Goal: Check status: Check status

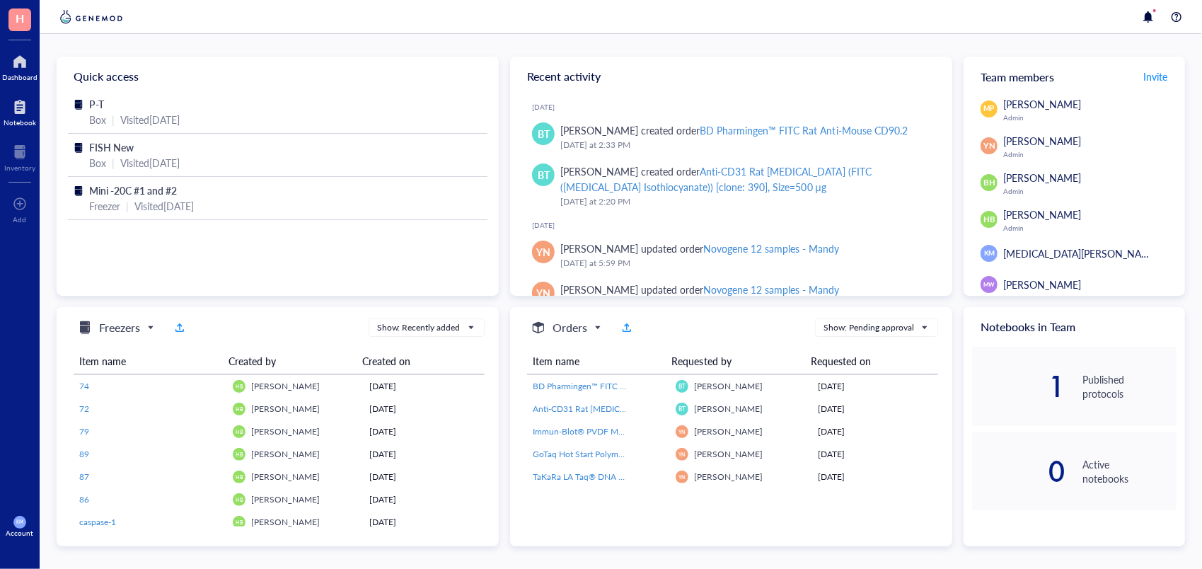
click at [24, 115] on div at bounding box center [20, 107] width 33 height 23
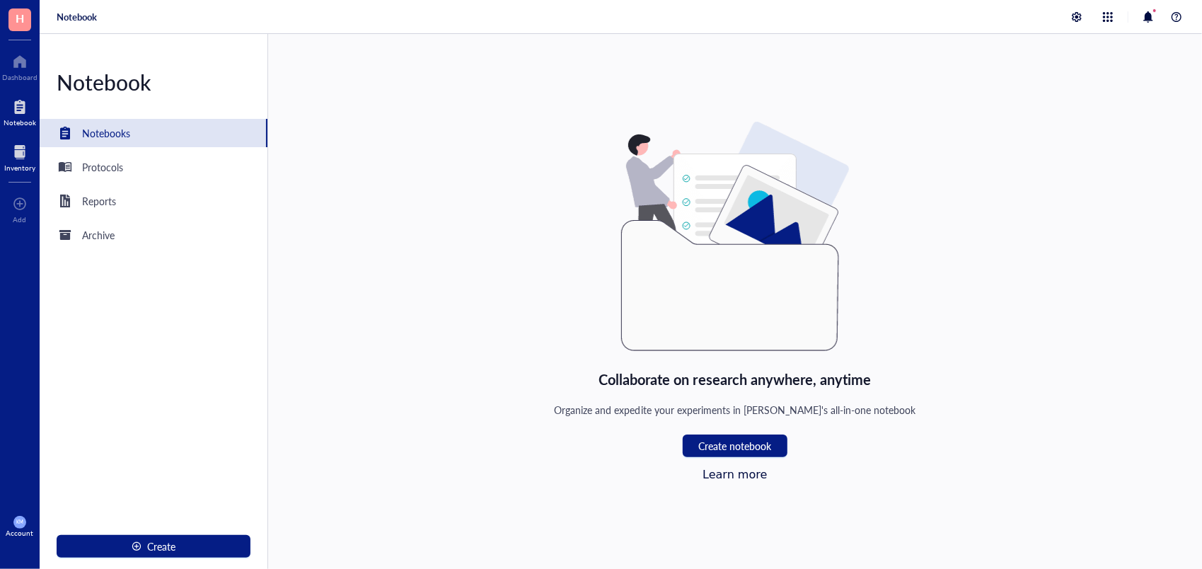
click at [37, 167] on div "Inventory" at bounding box center [20, 157] width 40 height 40
click at [22, 159] on div at bounding box center [19, 152] width 31 height 23
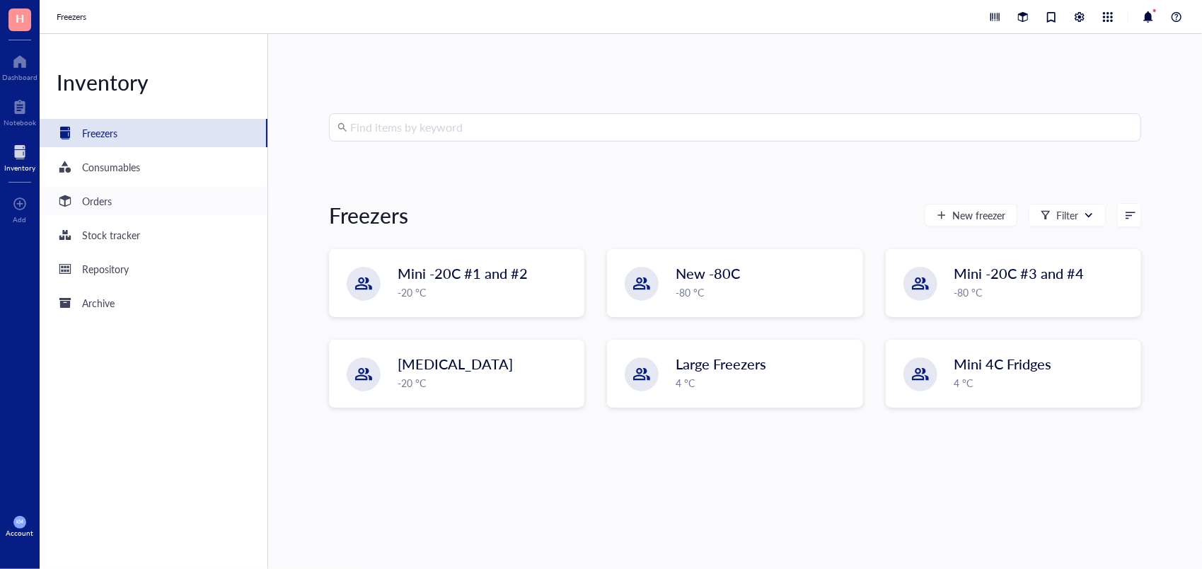
click at [105, 188] on div "Orders" at bounding box center [154, 201] width 228 height 28
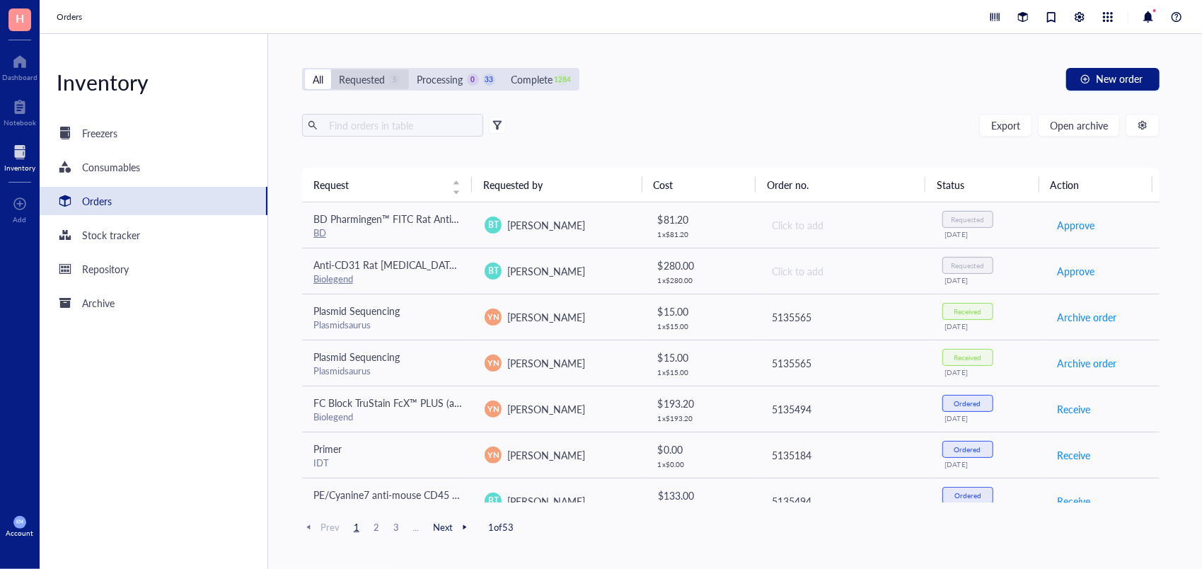
click at [377, 83] on div "Requested" at bounding box center [362, 79] width 46 height 16
click at [331, 69] on input "Requested 5" at bounding box center [331, 69] width 0 height 0
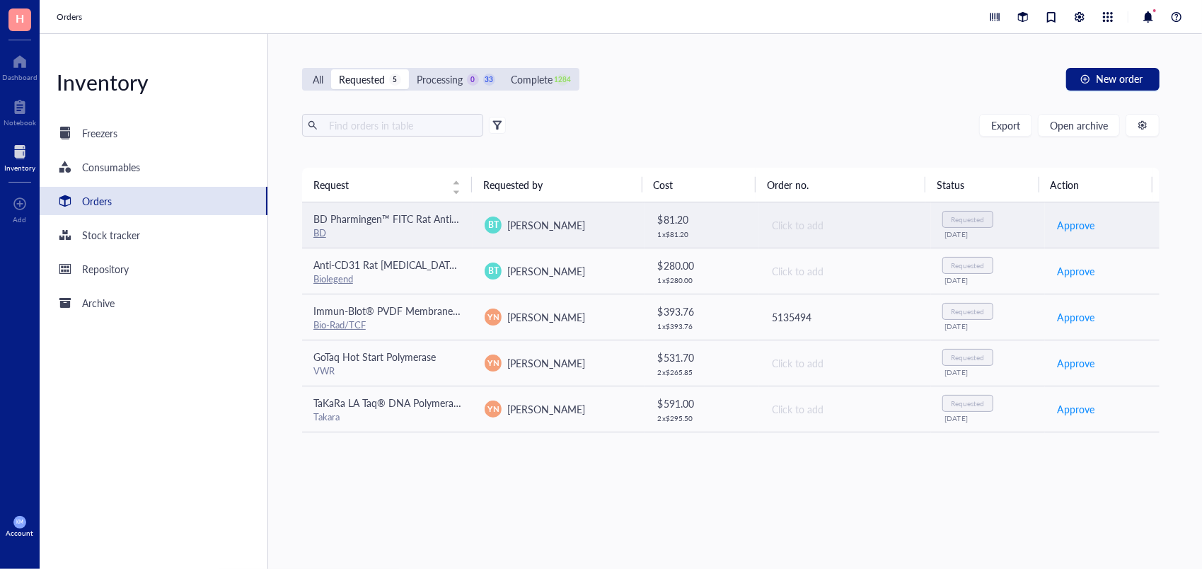
click at [417, 214] on span "BD Pharmingen™ FITC Rat Anti-Mouse CD90.2" at bounding box center [416, 219] width 207 height 14
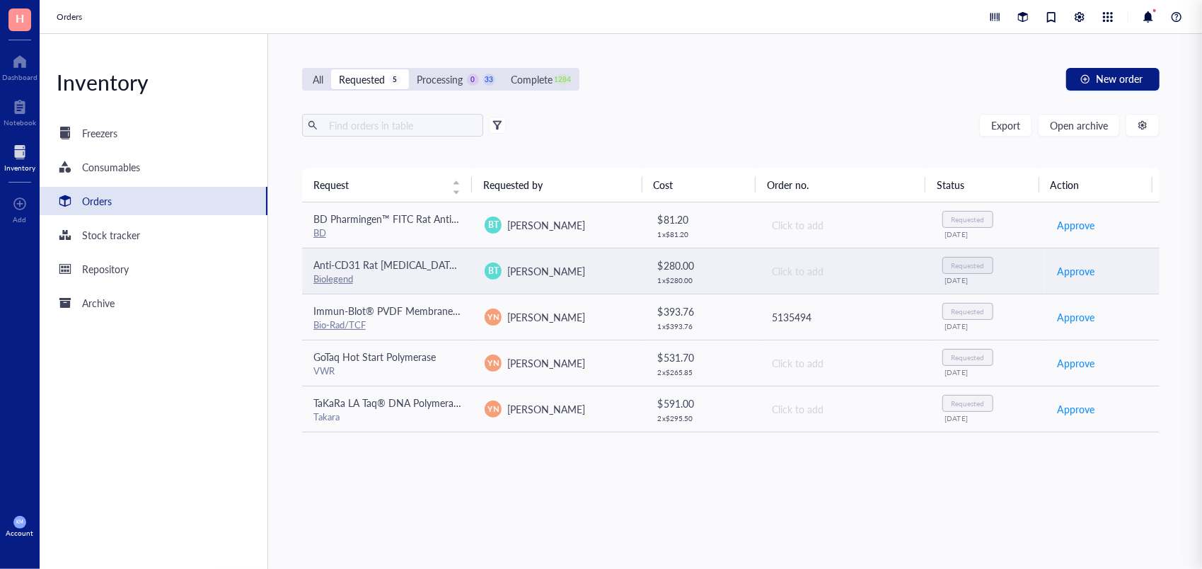
click at [620, 282] on td "[PERSON_NAME] Theivanthiran" at bounding box center [558, 271] width 171 height 46
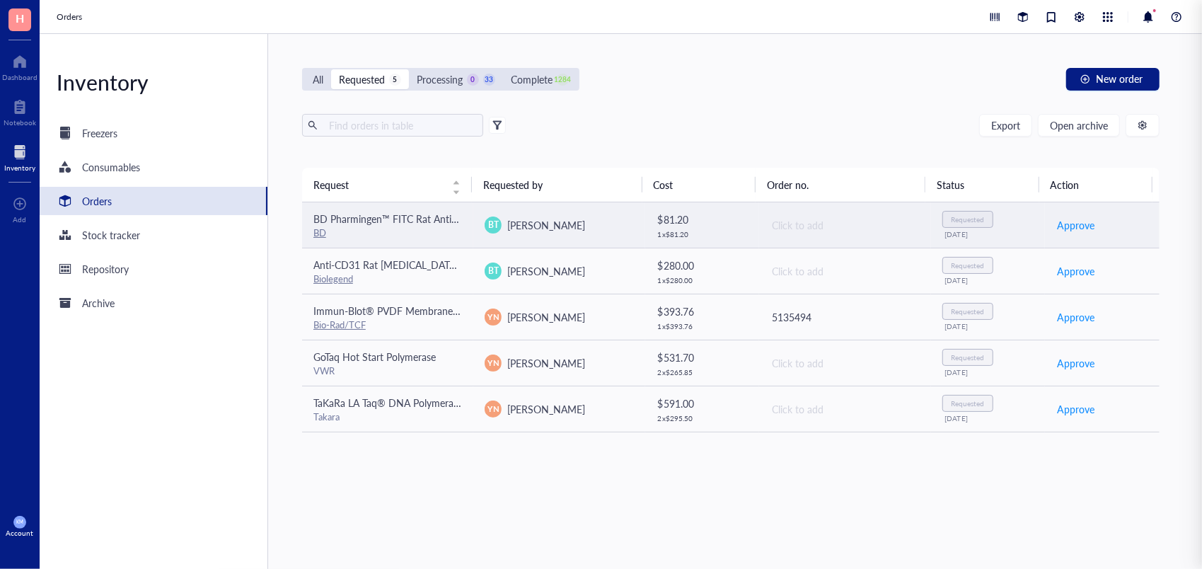
click at [585, 218] on span "[PERSON_NAME]" at bounding box center [546, 225] width 78 height 14
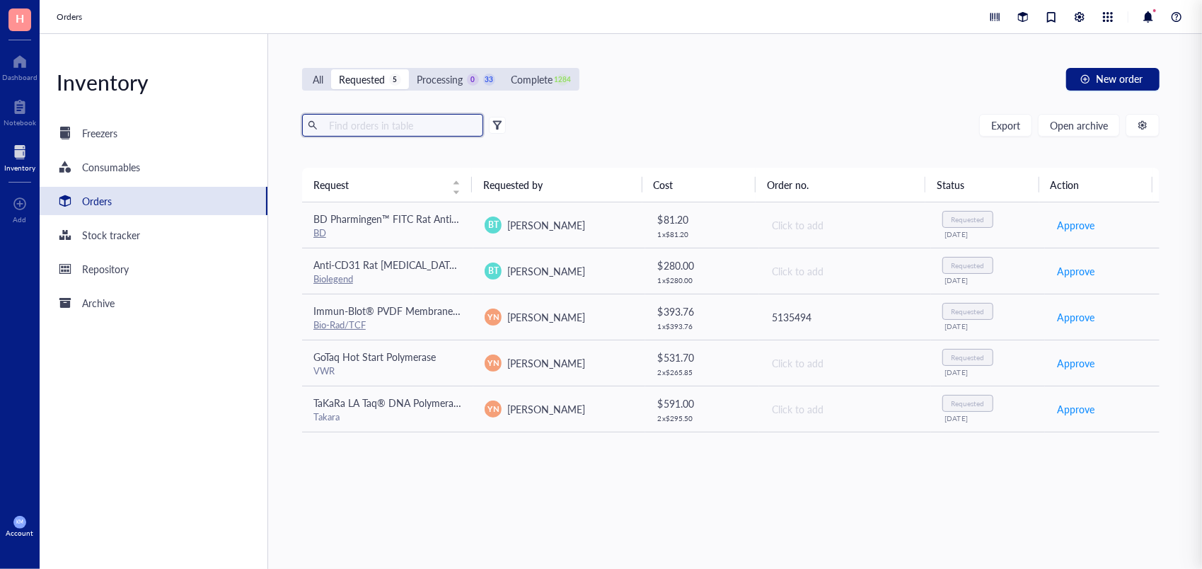
click at [417, 122] on input "text" at bounding box center [400, 125] width 154 height 21
type input "FITC"
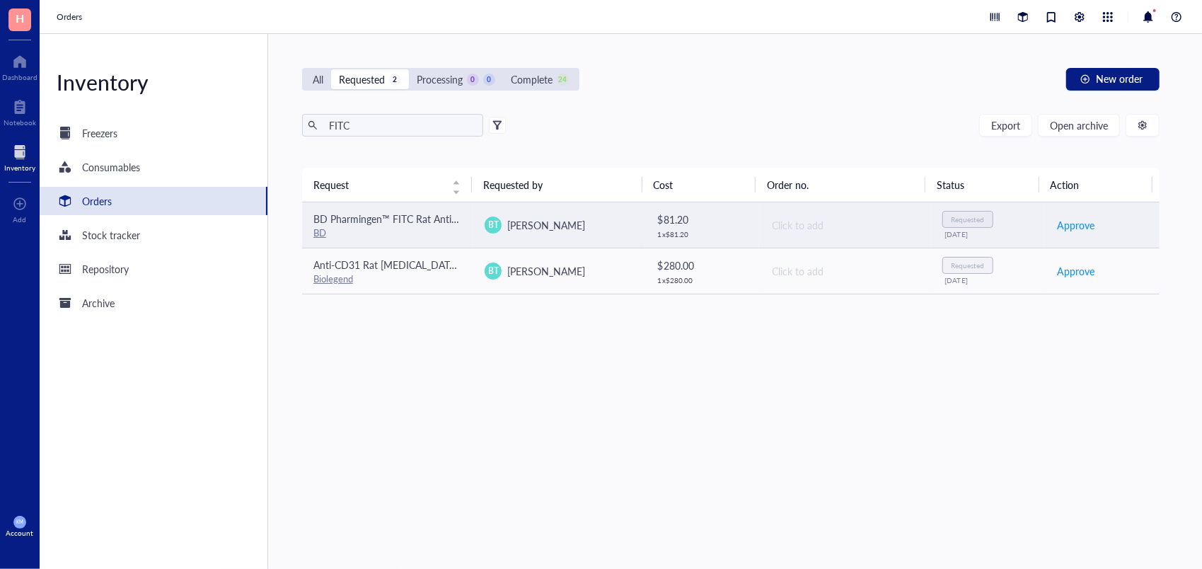
click at [413, 224] on span "BD Pharmingen™ FITC Rat Anti-Mouse CD90.2" at bounding box center [416, 219] width 207 height 14
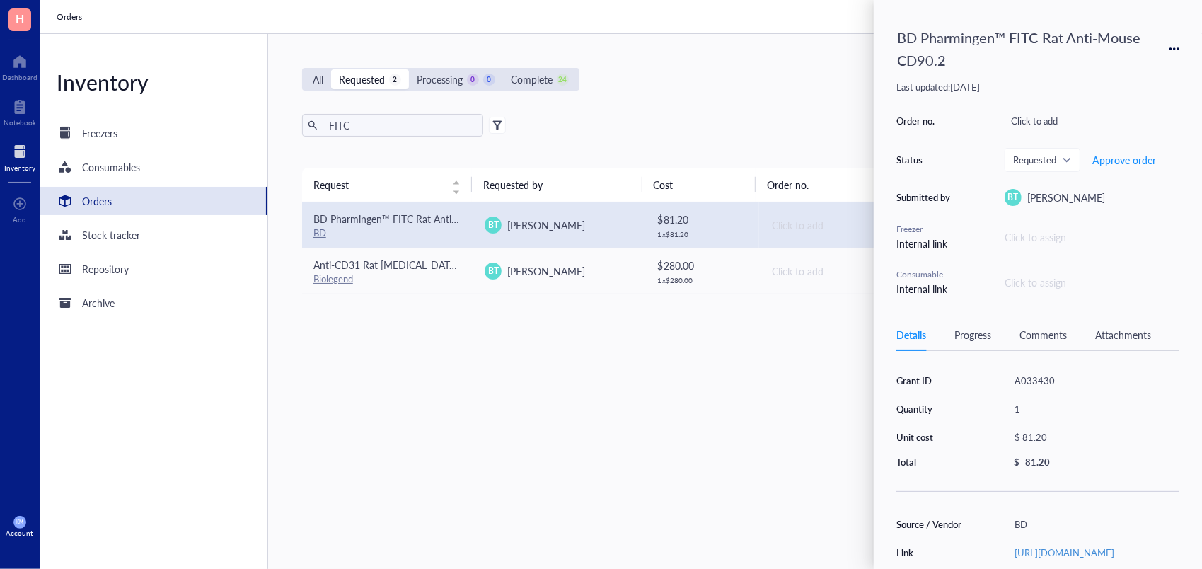
click at [941, 410] on div "Quantity" at bounding box center [933, 409] width 72 height 13
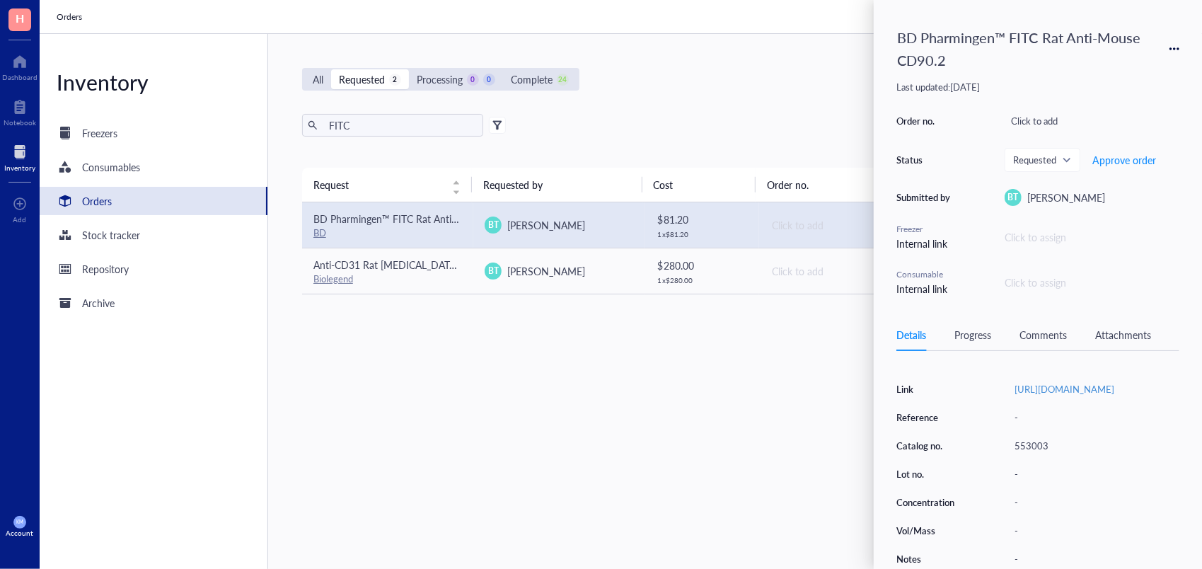
scroll to position [226, 0]
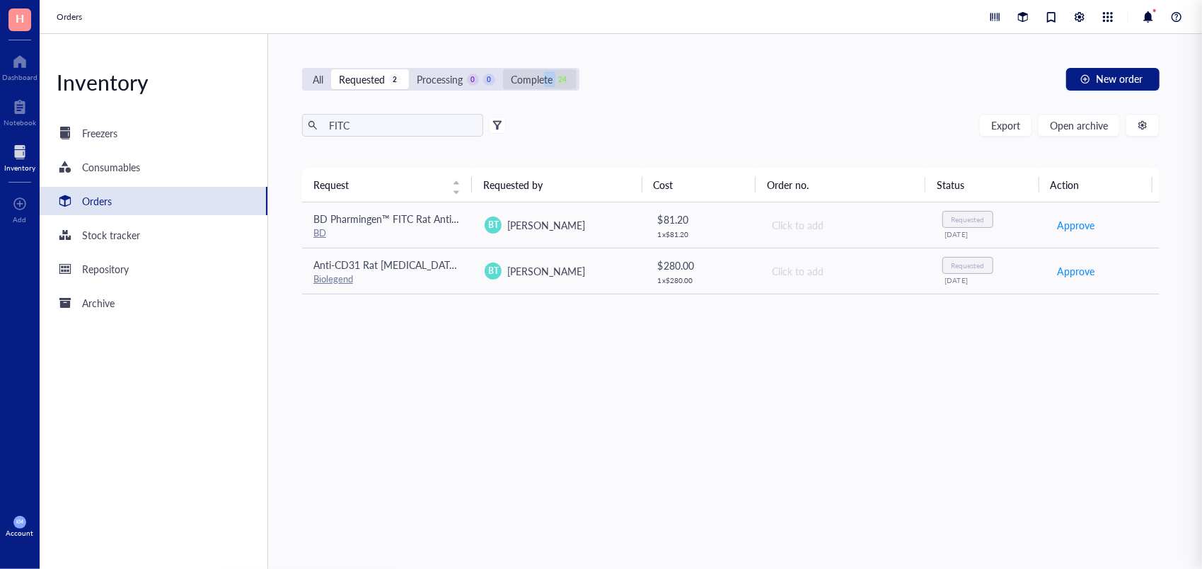
drag, startPoint x: 560, startPoint y: 67, endPoint x: 546, endPoint y: 74, distance: 15.8
click at [546, 74] on div "All Requested 2 Processing 0 0 Complete 24 New order FITC Export Open archive R…" at bounding box center [731, 301] width 926 height 535
click at [546, 74] on div "Complete" at bounding box center [532, 79] width 42 height 16
click at [503, 69] on input "Complete 24" at bounding box center [503, 69] width 0 height 0
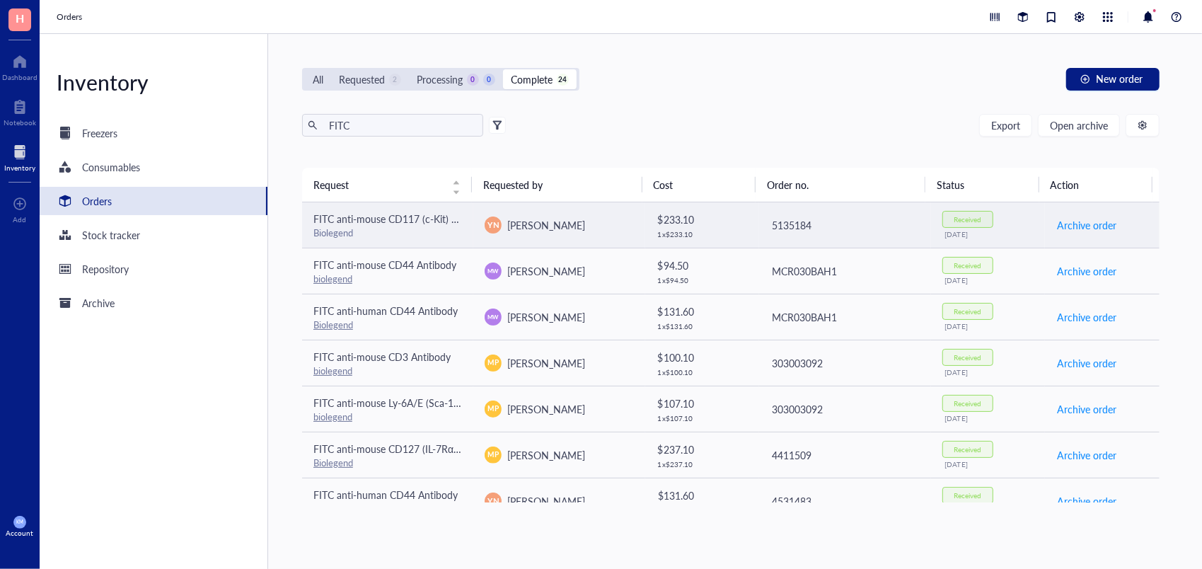
click at [443, 244] on td "FITC anti-mouse CD117 (c-Kit) Antibody Biolegend" at bounding box center [387, 225] width 171 height 46
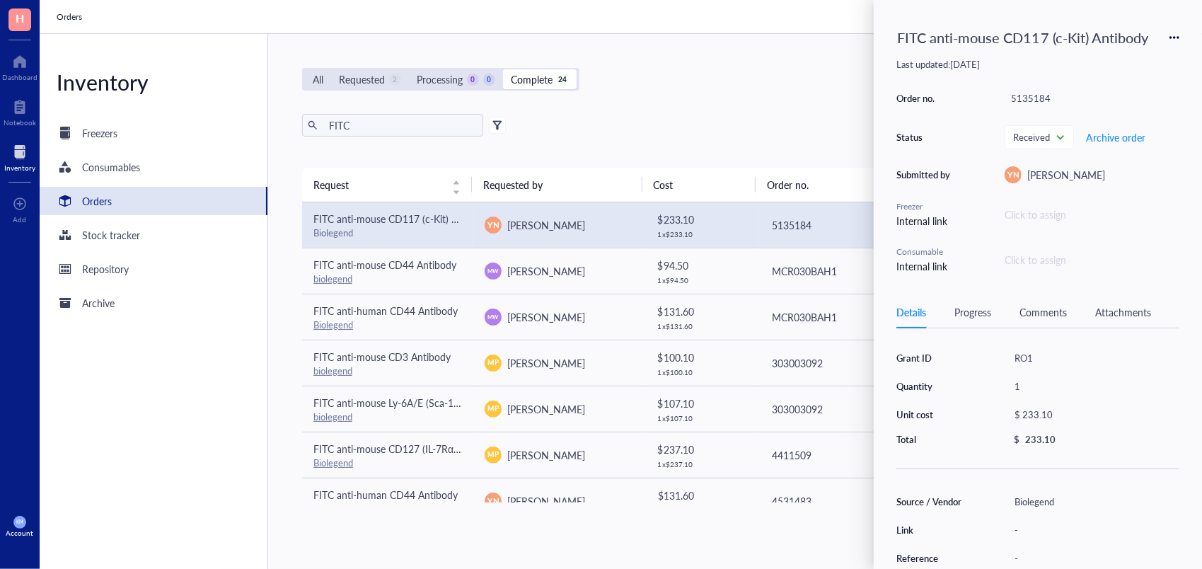
click at [931, 497] on div "Source / Vendor" at bounding box center [933, 501] width 72 height 13
click at [996, 311] on div "Details Progress Comments Attachments" at bounding box center [1038, 312] width 283 height 32
click at [979, 311] on div "Progress" at bounding box center [973, 312] width 37 height 16
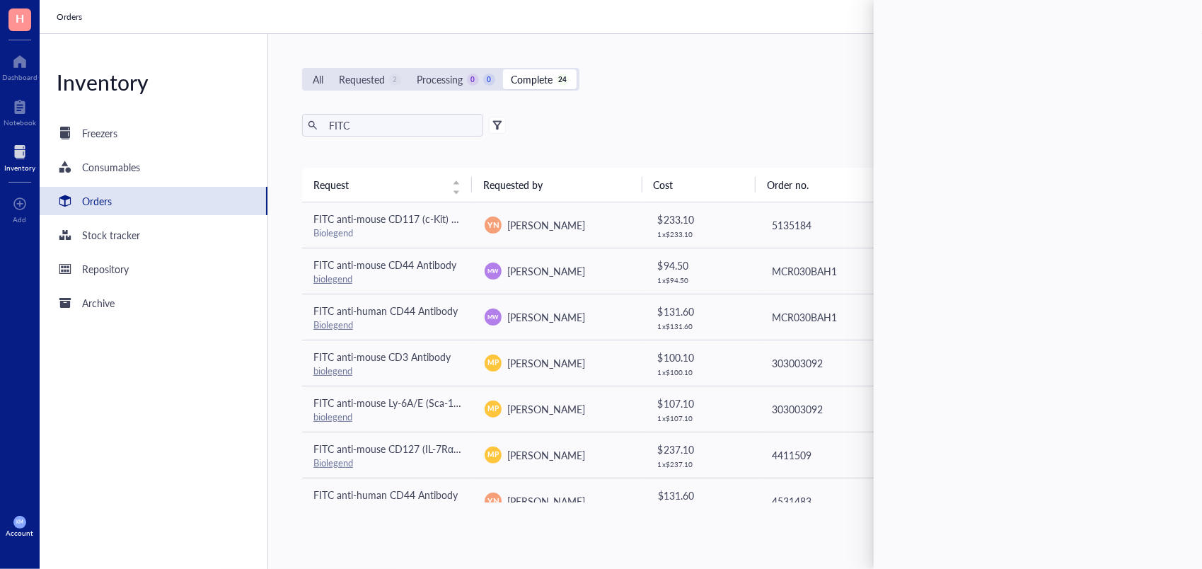
click at [770, 114] on div "FITC Export Open archive" at bounding box center [731, 125] width 858 height 23
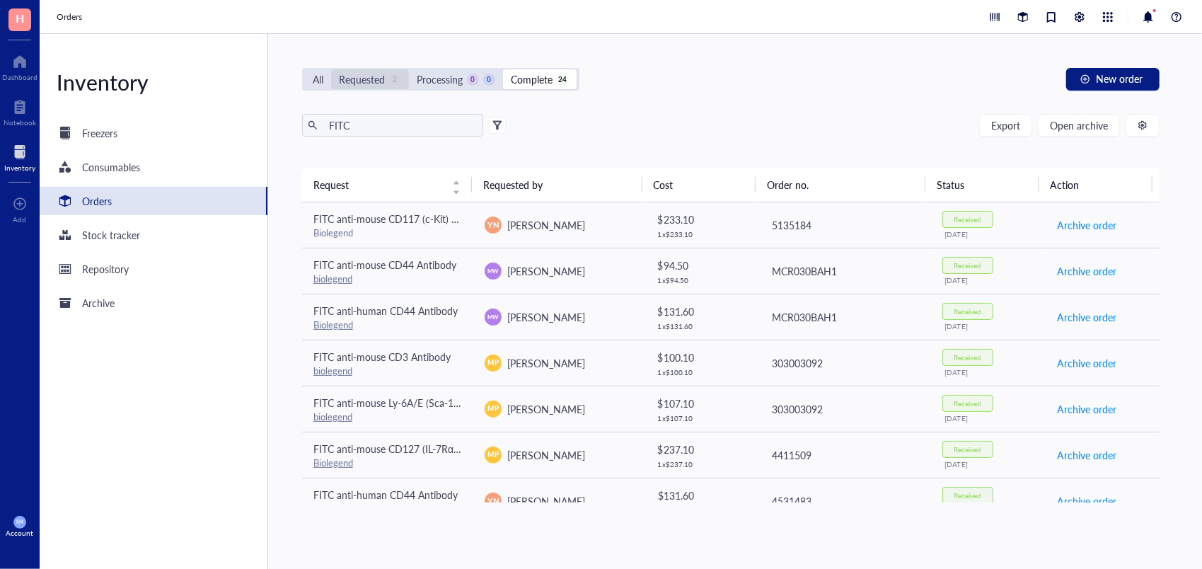
click at [378, 86] on div "Requested" at bounding box center [362, 79] width 46 height 16
click at [331, 69] on input "Requested 2" at bounding box center [331, 69] width 0 height 0
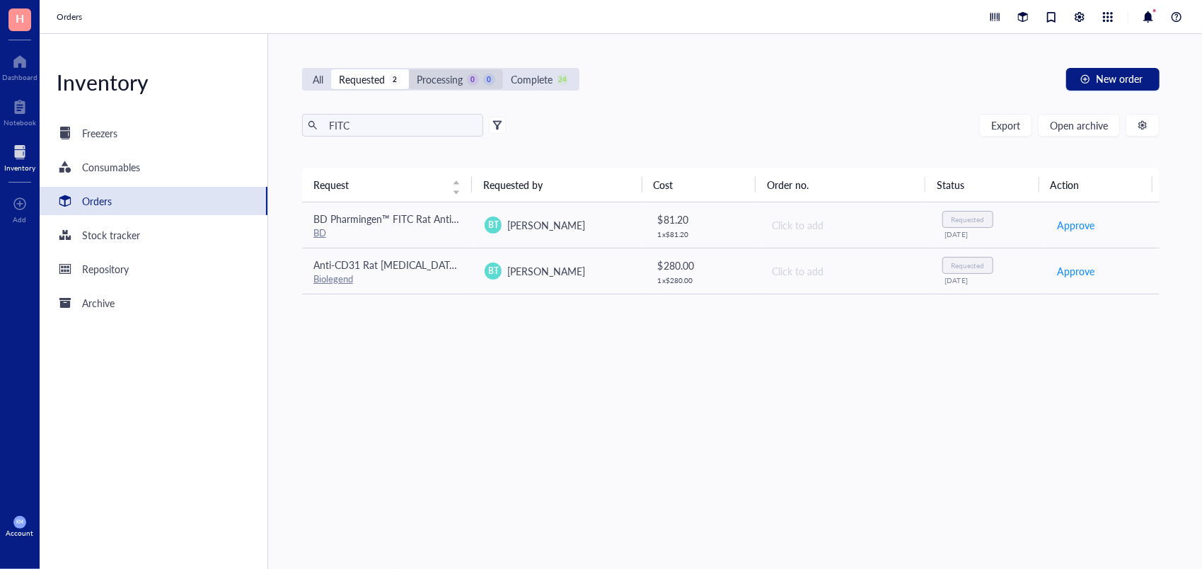
click at [453, 74] on div "Processing" at bounding box center [440, 79] width 46 height 16
click at [409, 69] on input "Processing 0 0" at bounding box center [409, 69] width 0 height 0
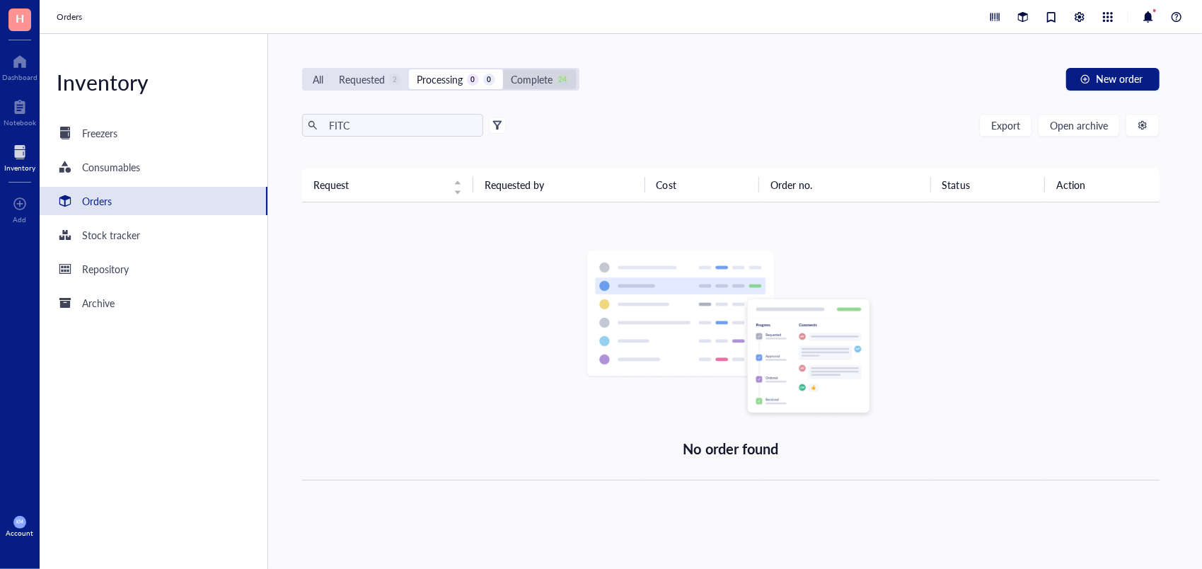
click at [556, 75] on div "Complete 24" at bounding box center [540, 79] width 58 height 16
click at [503, 69] on input "Complete 24" at bounding box center [503, 69] width 0 height 0
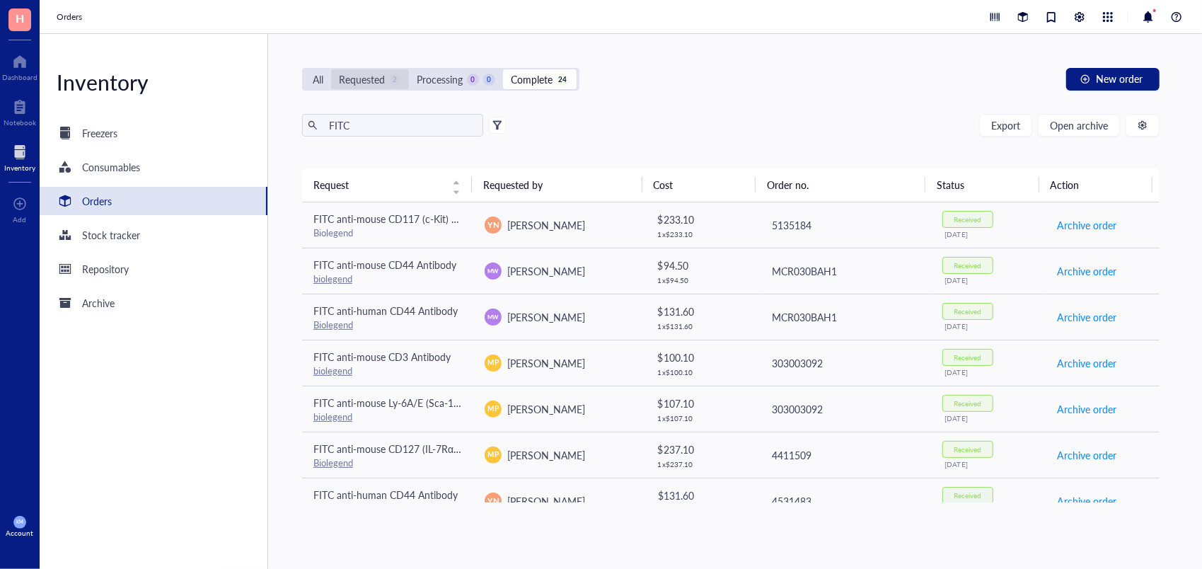
click at [389, 74] on div "Requested 2" at bounding box center [370, 79] width 62 height 16
click at [331, 69] on input "Requested 2" at bounding box center [331, 69] width 0 height 0
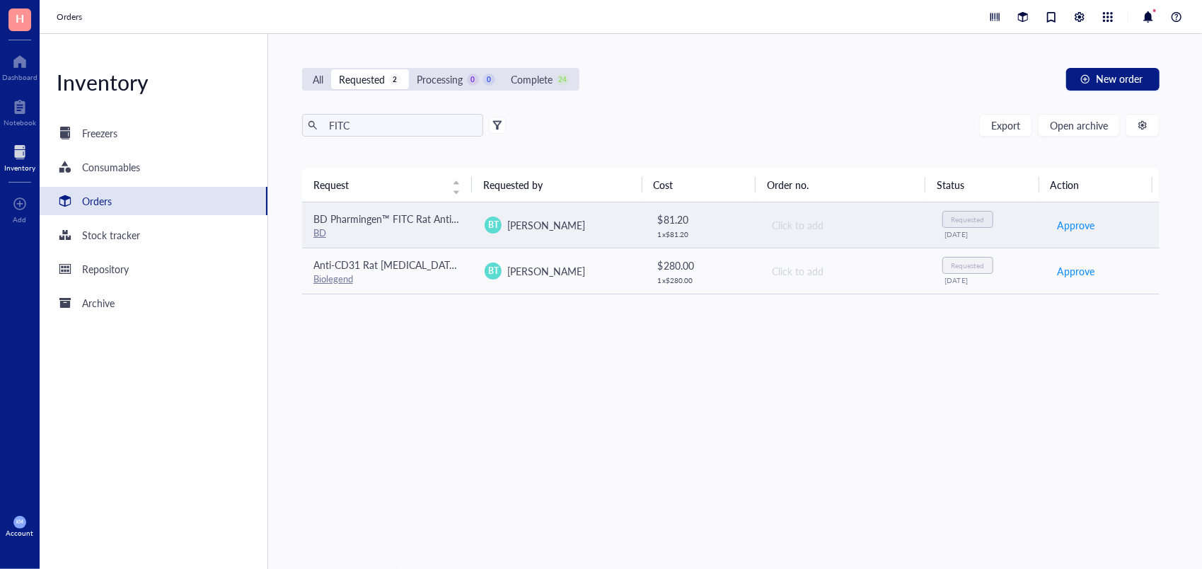
click at [694, 238] on div "1 x $ 81.20" at bounding box center [703, 234] width 91 height 8
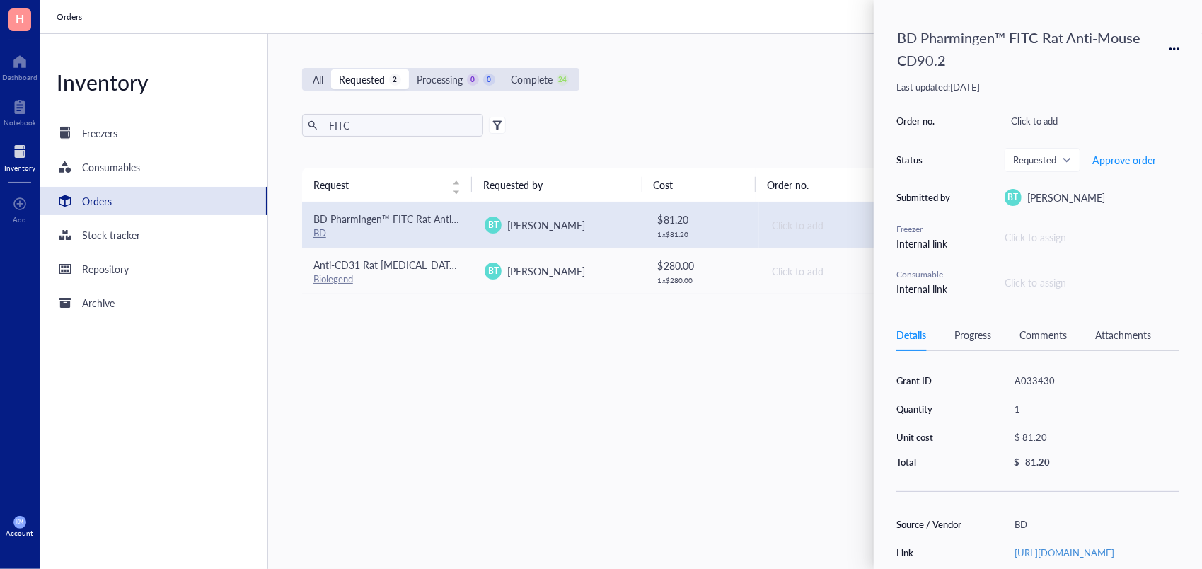
click at [940, 465] on div "Total" at bounding box center [933, 462] width 72 height 13
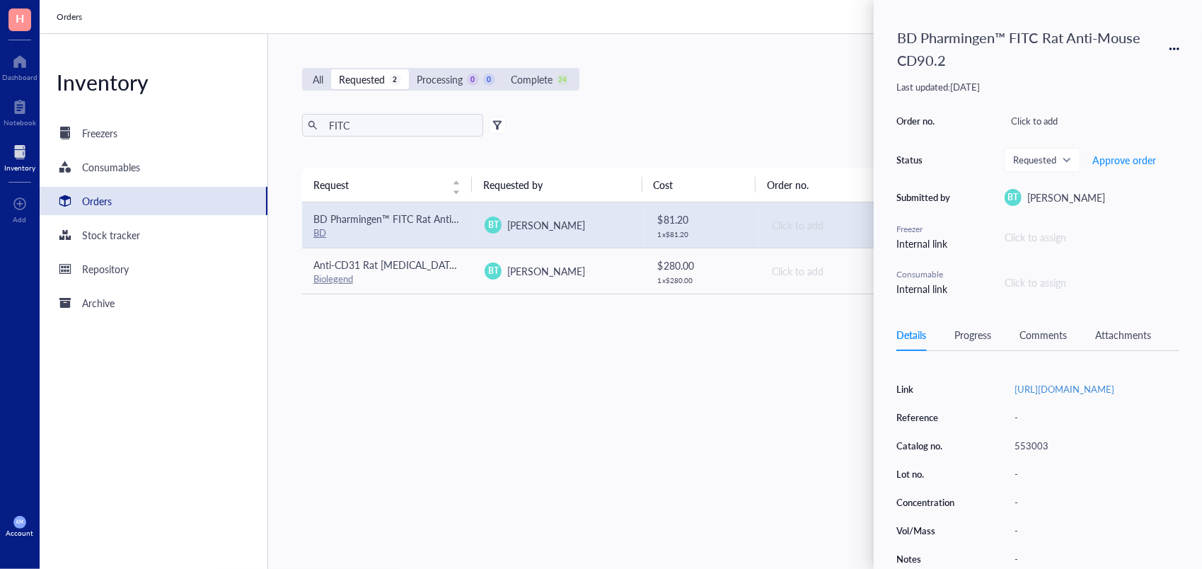
scroll to position [226, 0]
click at [986, 336] on div "Progress" at bounding box center [973, 335] width 37 height 16
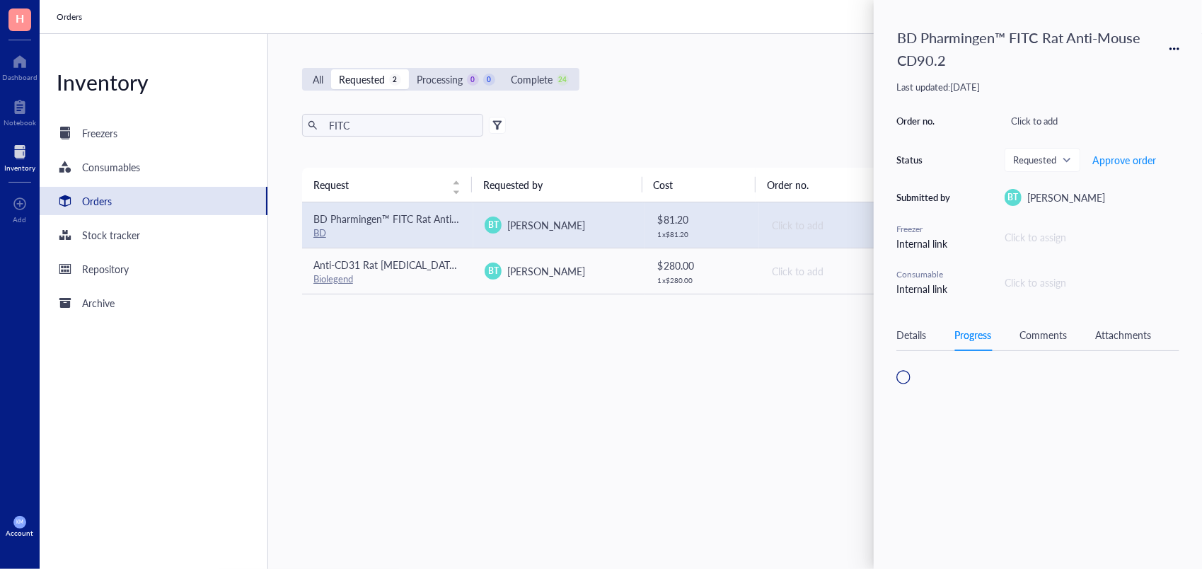
scroll to position [0, 0]
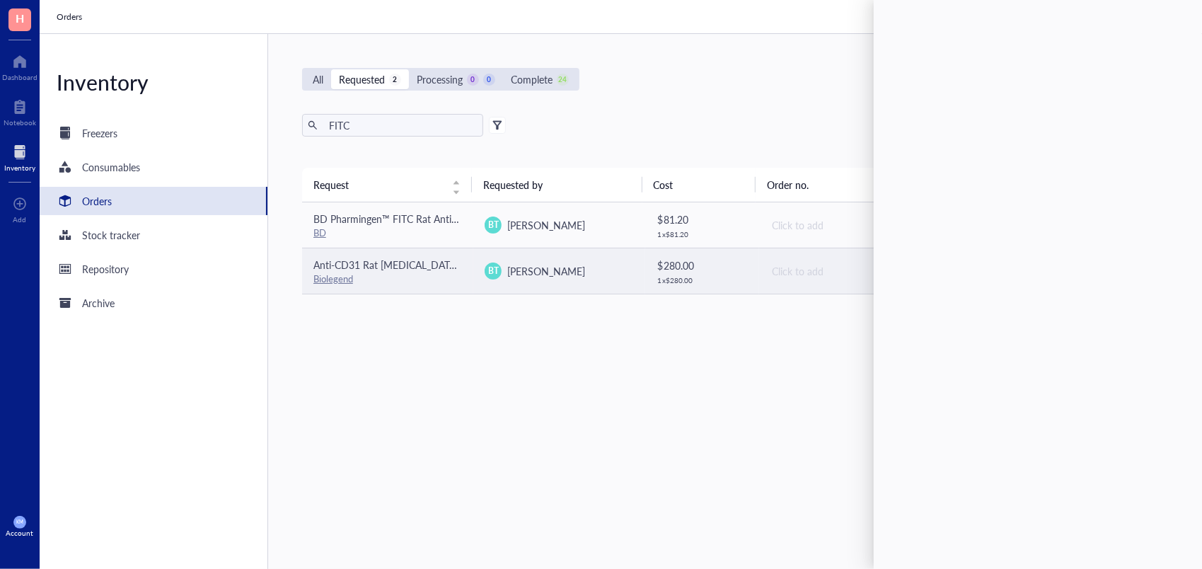
click at [436, 284] on td "Anti-CD31 Rat [MEDICAL_DATA] (FITC ([MEDICAL_DATA] Isothiocyanate)) [clone: 390…" at bounding box center [387, 271] width 171 height 46
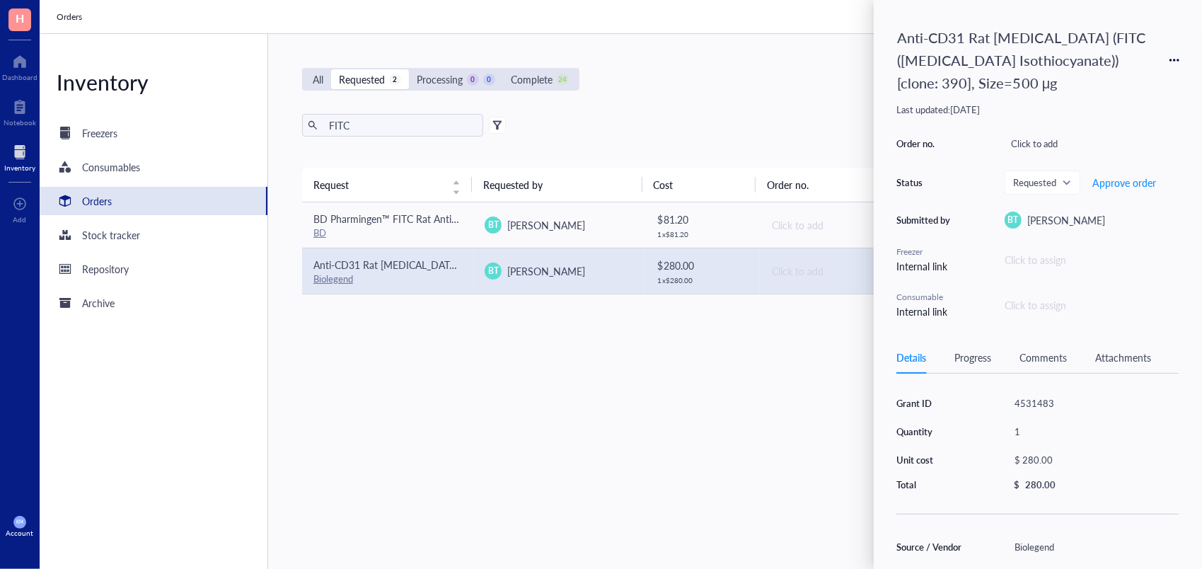
click at [977, 350] on div "Progress" at bounding box center [973, 358] width 37 height 16
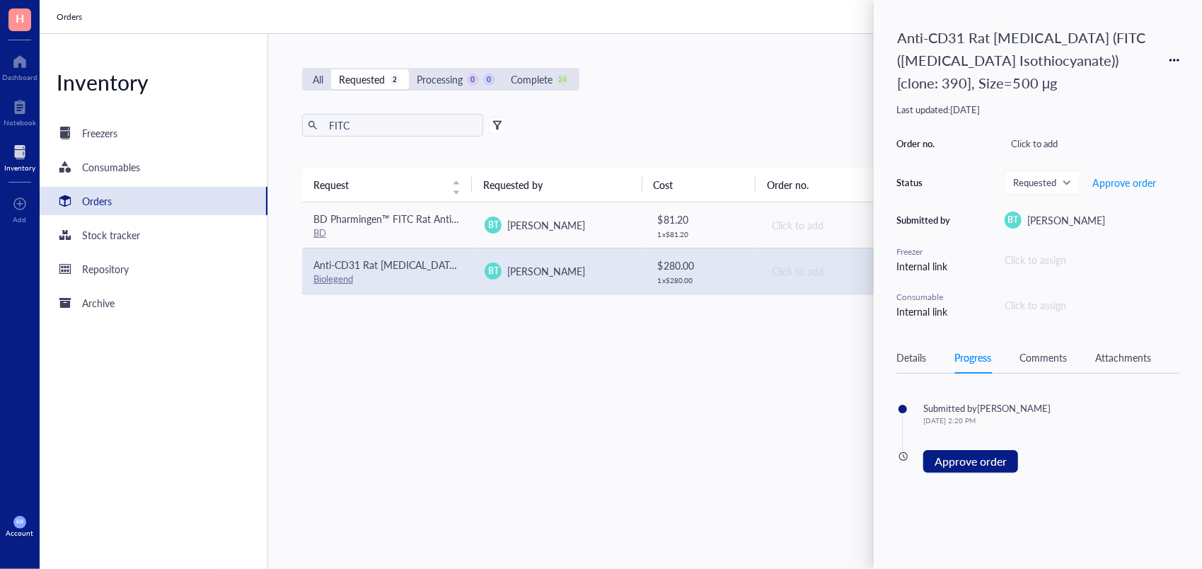
click at [932, 355] on div "Details Progress Comments Attachments" at bounding box center [1038, 358] width 283 height 32
click at [921, 356] on div "Details" at bounding box center [912, 358] width 30 height 16
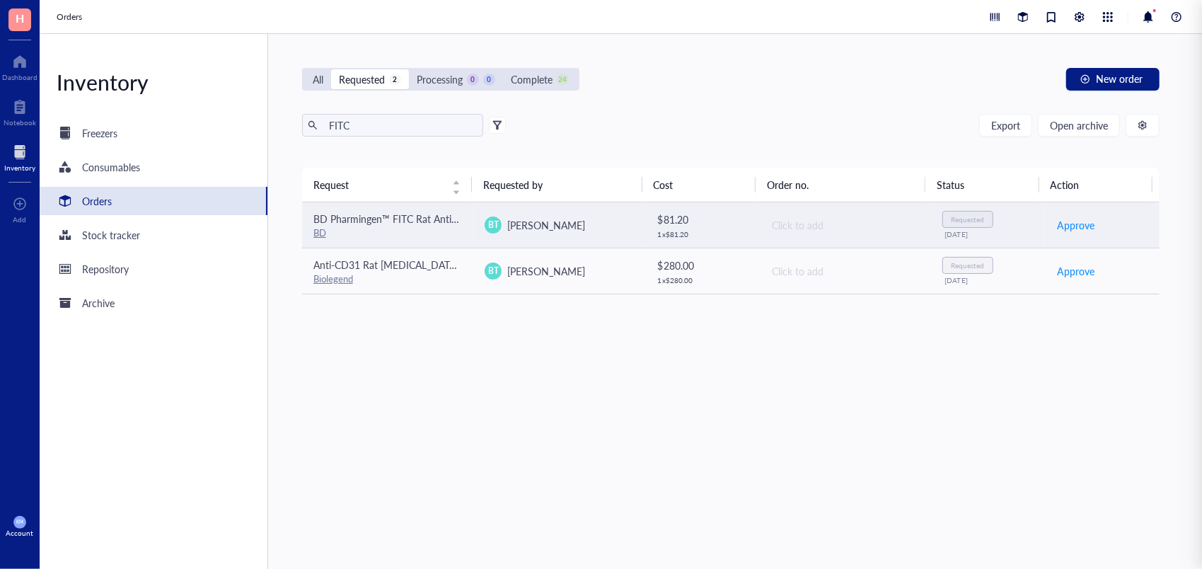
click at [490, 215] on td "[PERSON_NAME] Theivanthiran" at bounding box center [558, 225] width 171 height 46
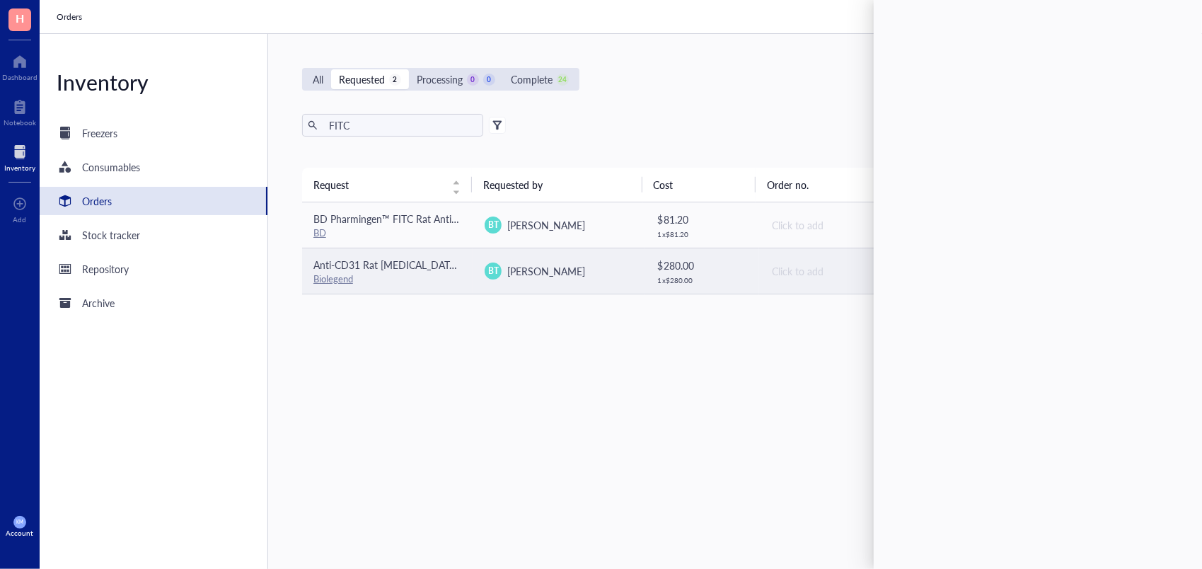
click at [473, 273] on td "[PERSON_NAME] Theivanthiran" at bounding box center [558, 271] width 171 height 46
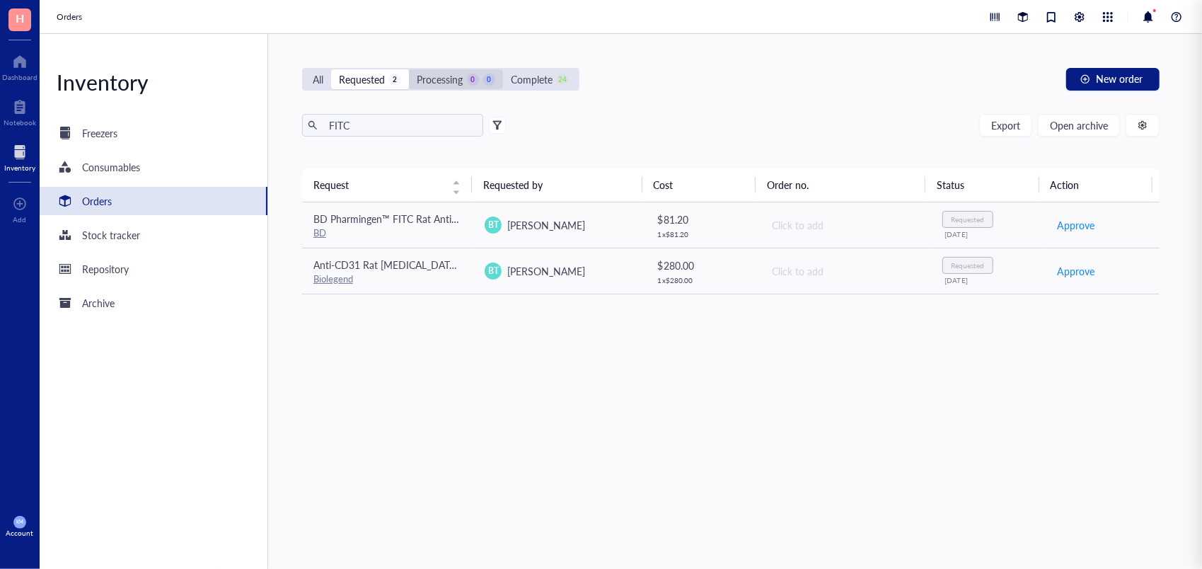
click at [480, 76] on div "Processing 0 0" at bounding box center [456, 79] width 79 height 16
click at [409, 69] on input "Processing 0 0" at bounding box center [409, 69] width 0 height 0
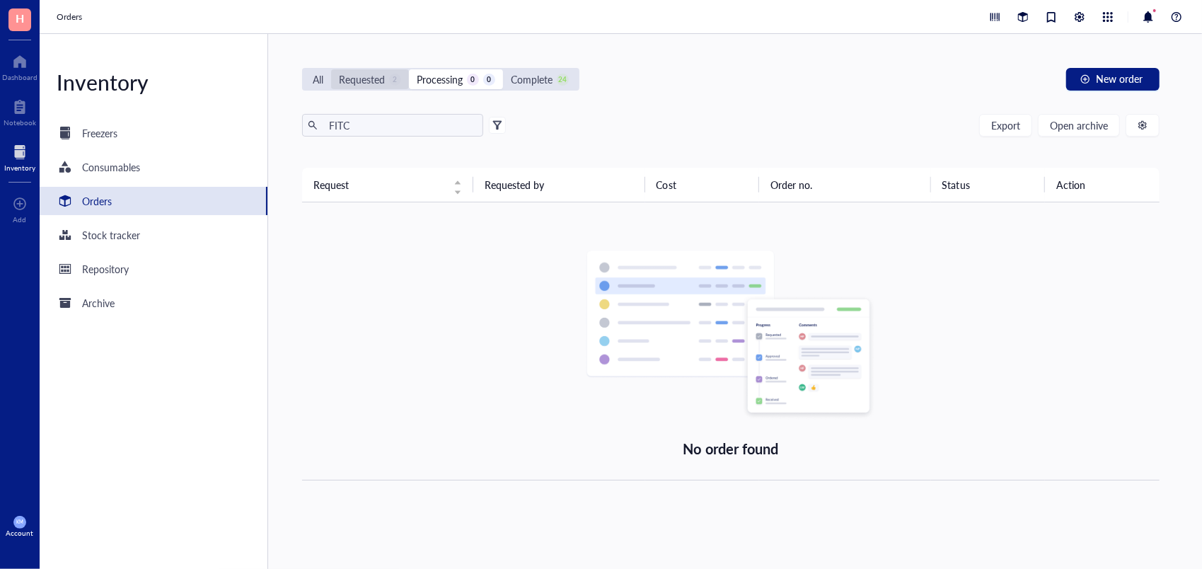
click at [365, 72] on div "Requested" at bounding box center [362, 79] width 46 height 16
click at [331, 69] on input "Requested 2" at bounding box center [331, 69] width 0 height 0
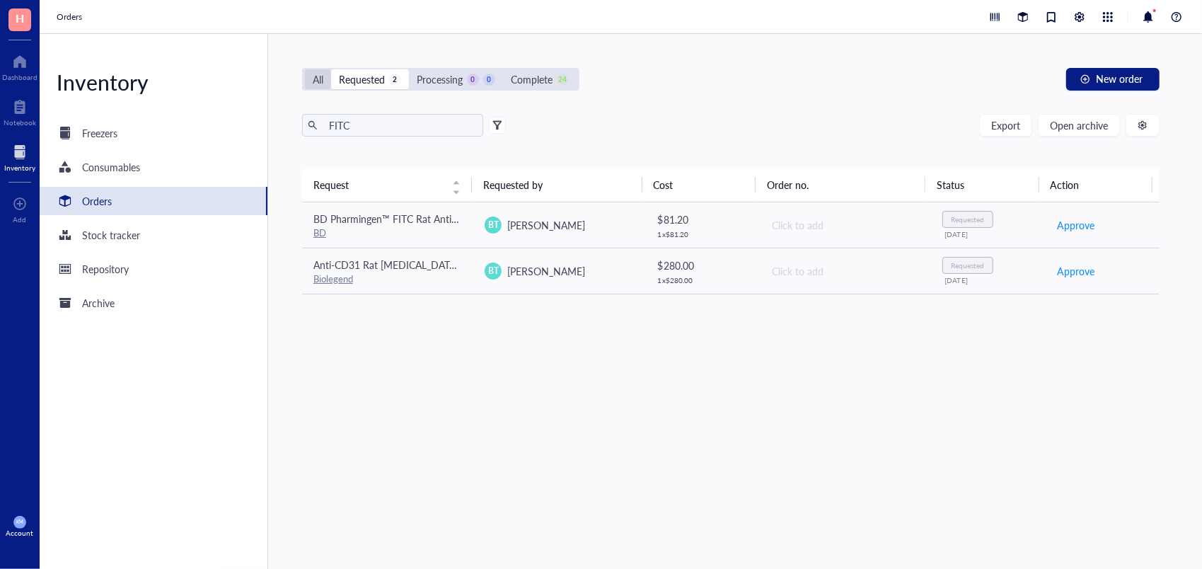
click at [307, 84] on div "All" at bounding box center [318, 79] width 26 height 20
click at [305, 69] on input "All" at bounding box center [305, 69] width 0 height 0
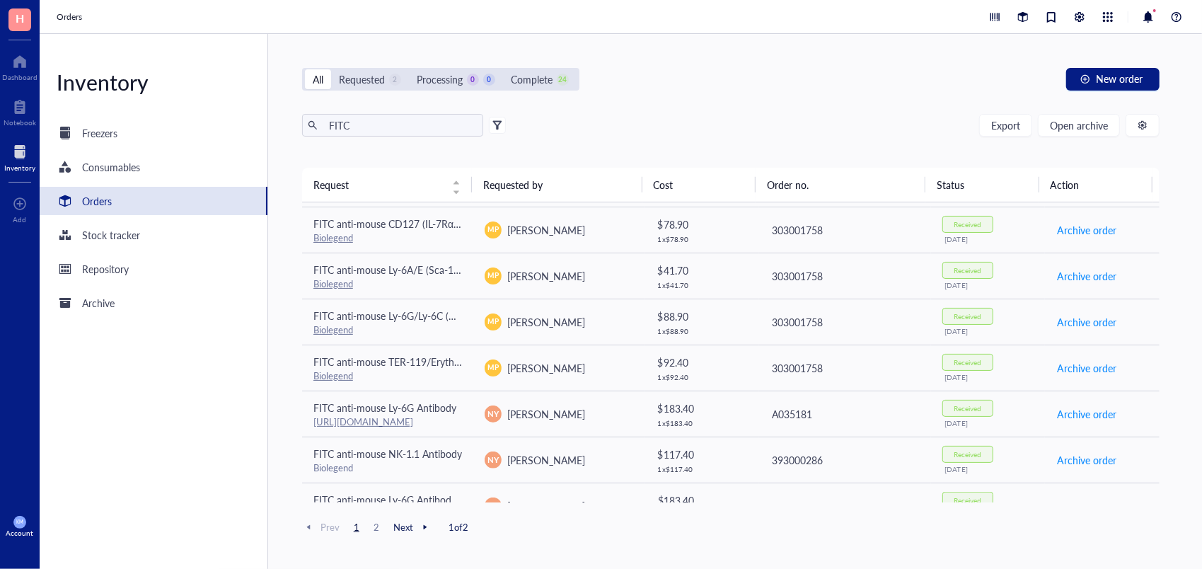
scroll to position [632, 0]
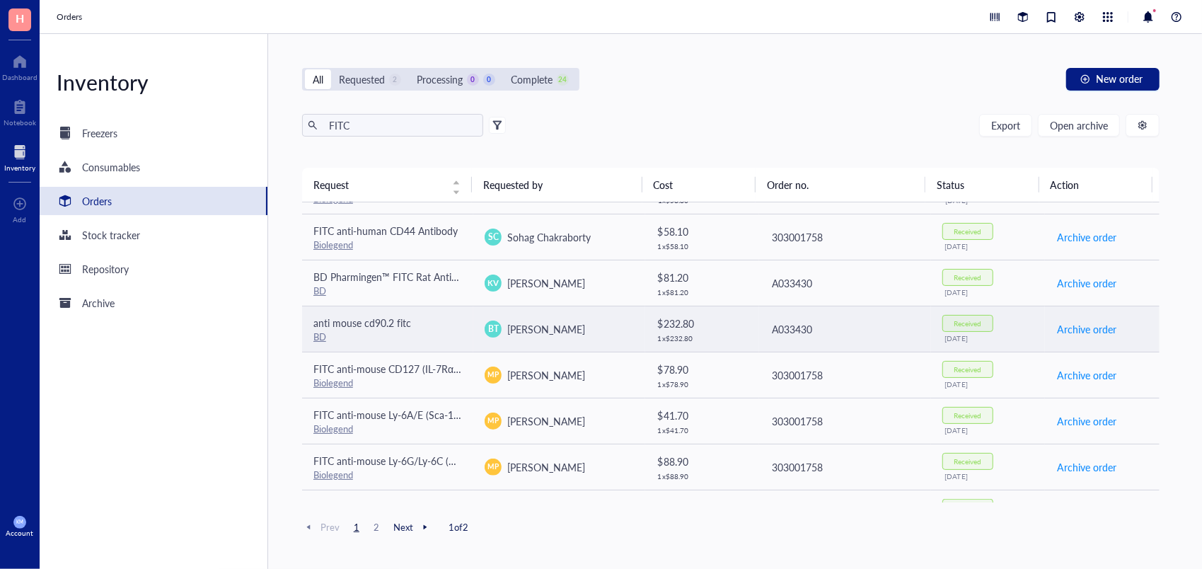
click at [466, 320] on td "anti mouse cd90.2 fitc BD" at bounding box center [387, 329] width 171 height 46
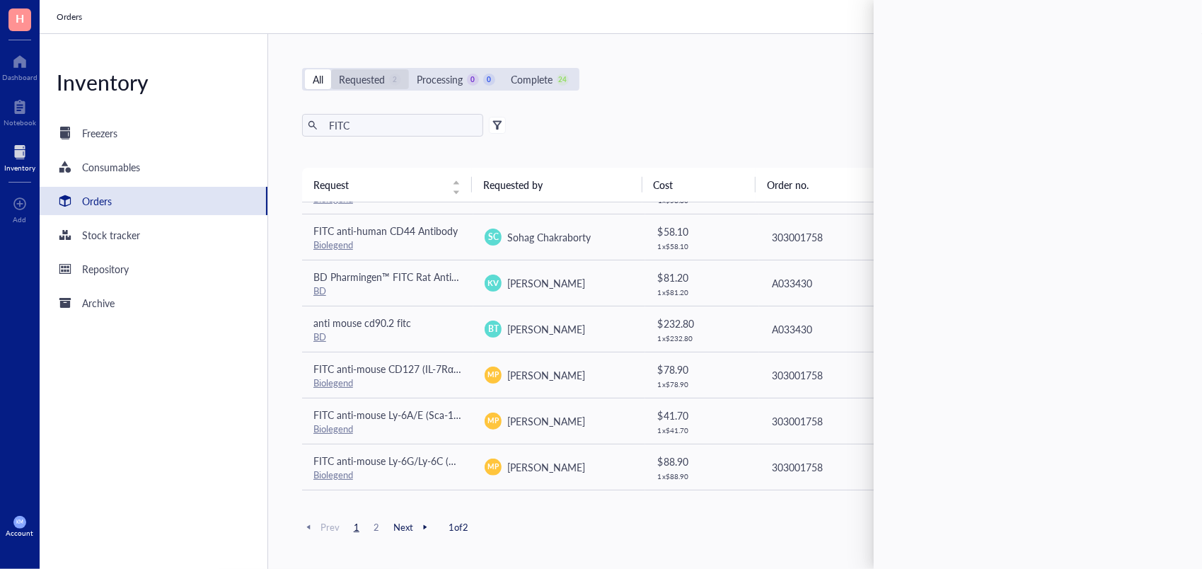
click at [371, 82] on div "Requested" at bounding box center [362, 79] width 46 height 16
click at [331, 69] on input "Requested 2" at bounding box center [331, 69] width 0 height 0
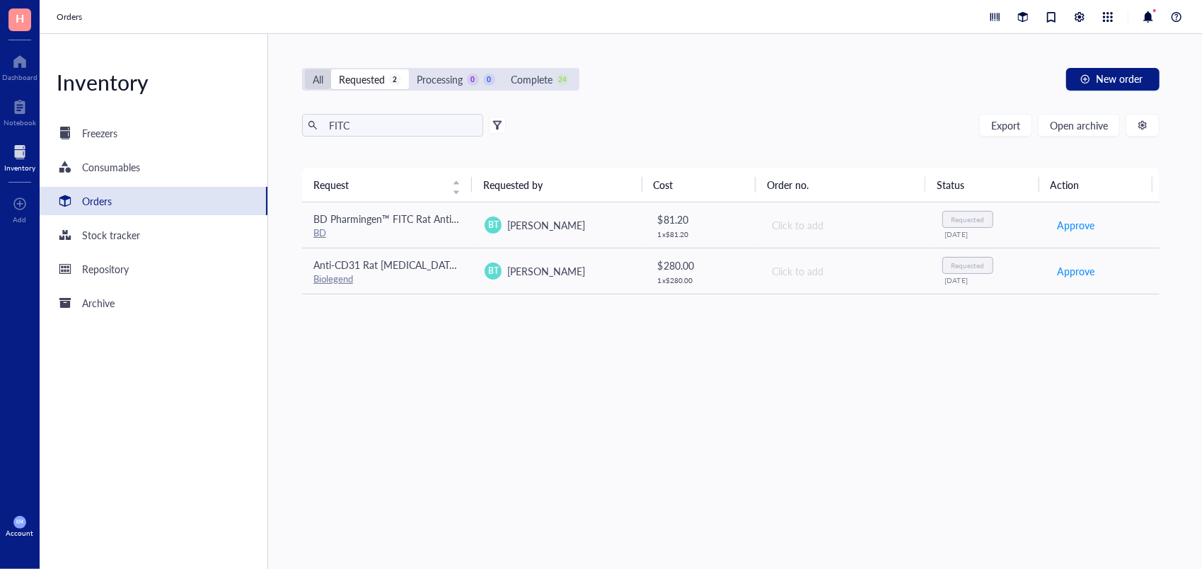
click at [326, 78] on div "All" at bounding box center [318, 79] width 26 height 20
click at [305, 69] on input "All" at bounding box center [305, 69] width 0 height 0
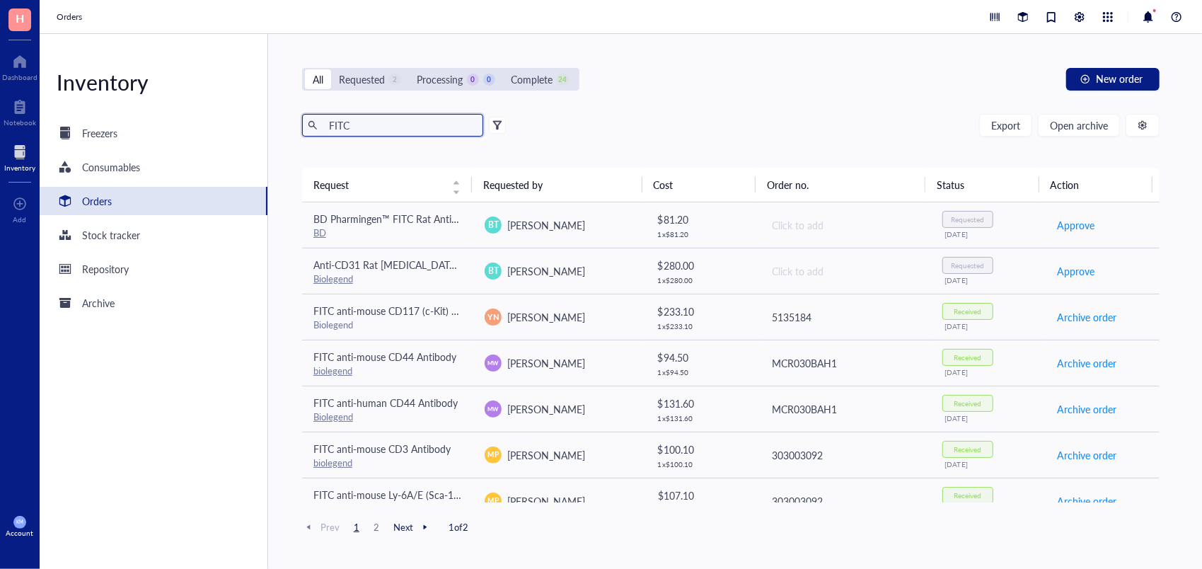
drag, startPoint x: 355, startPoint y: 120, endPoint x: 265, endPoint y: 116, distance: 90.0
click at [265, 116] on div "Inventory Freezers Consumables Orders Stock tracker Repository Archive All Requ…" at bounding box center [621, 301] width 1163 height 535
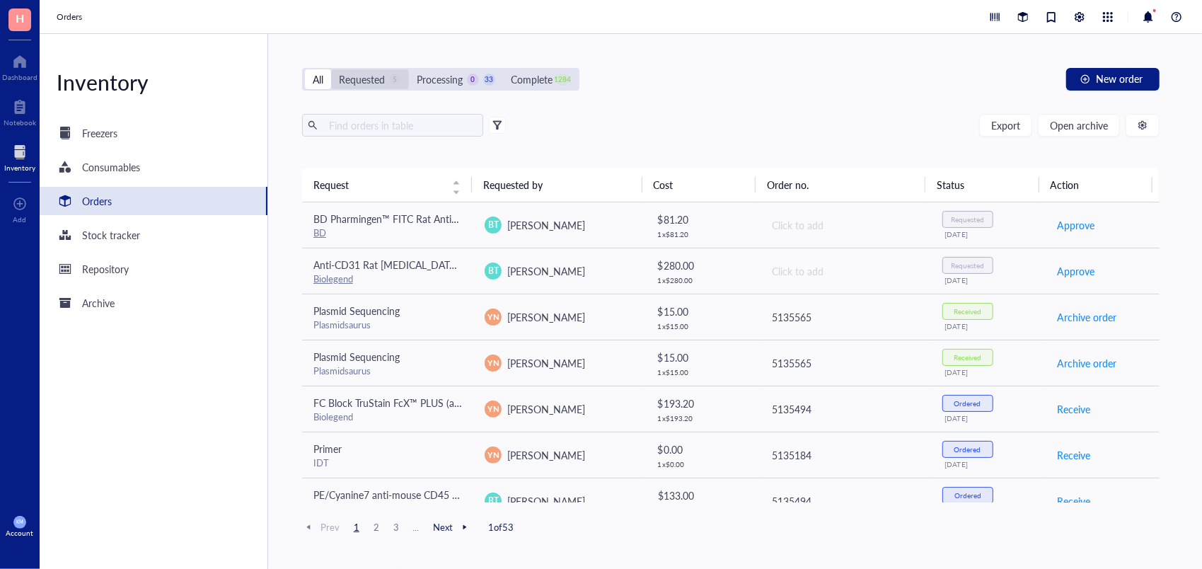
click at [374, 77] on div "Requested" at bounding box center [362, 79] width 46 height 16
click at [331, 69] on input "Requested 5" at bounding box center [331, 69] width 0 height 0
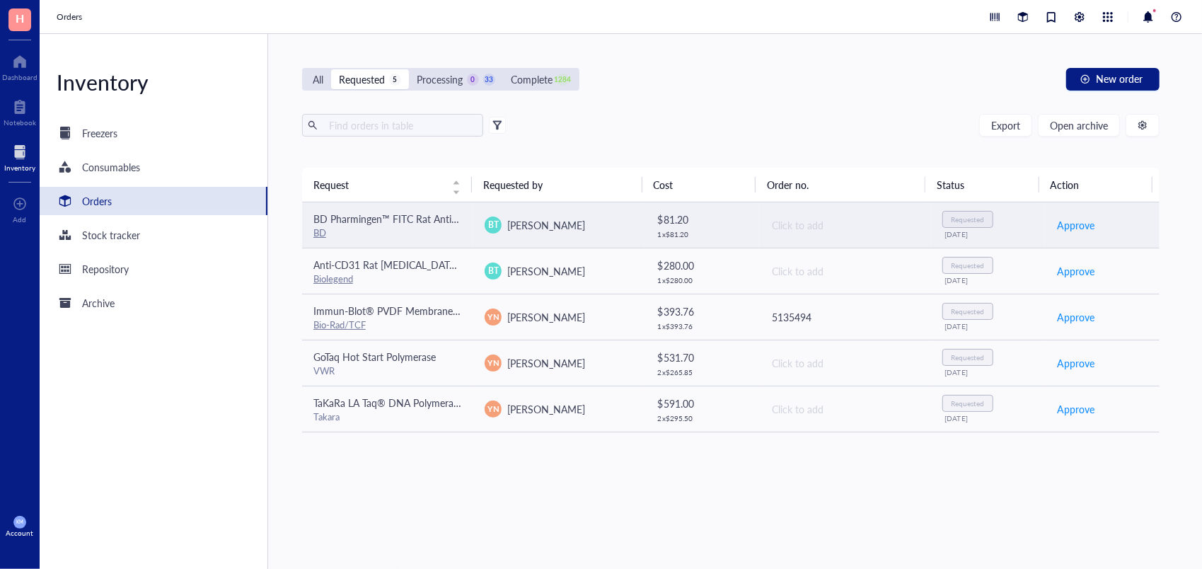
click at [577, 222] on span "[PERSON_NAME]" at bounding box center [546, 225] width 78 height 14
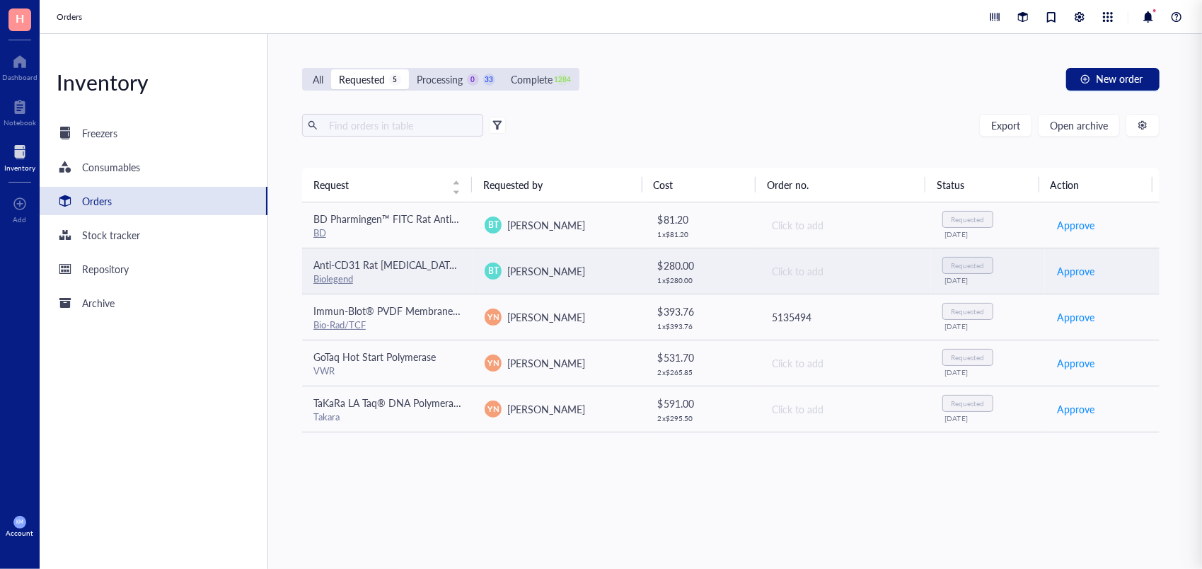
click at [539, 258] on td "[PERSON_NAME] Theivanthiran" at bounding box center [558, 271] width 171 height 46
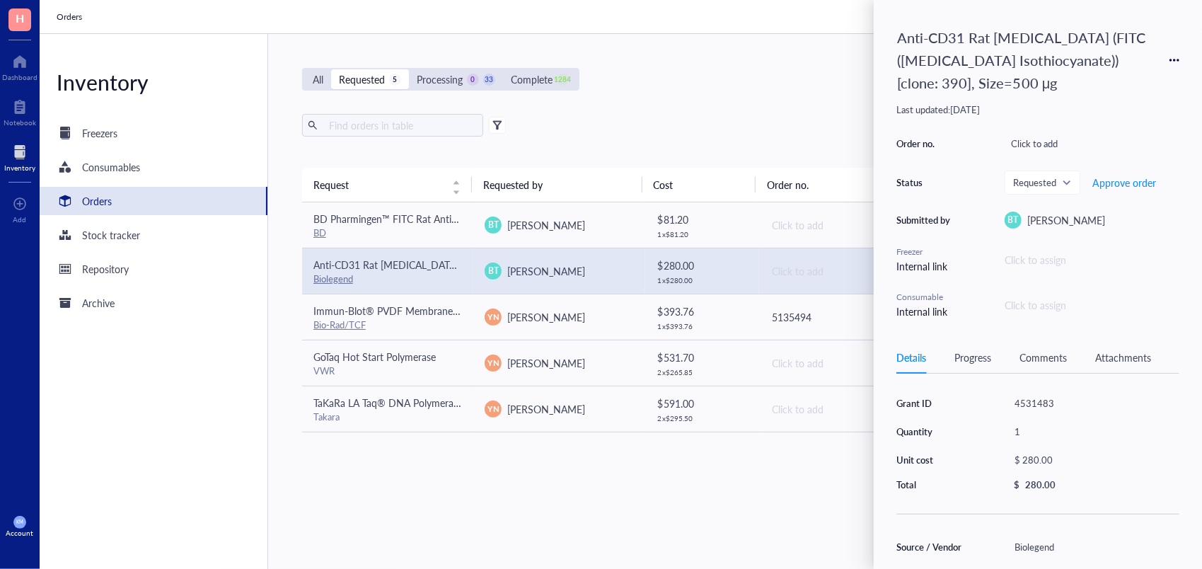
click at [1173, 452] on div "$ 280.00" at bounding box center [1093, 460] width 171 height 20
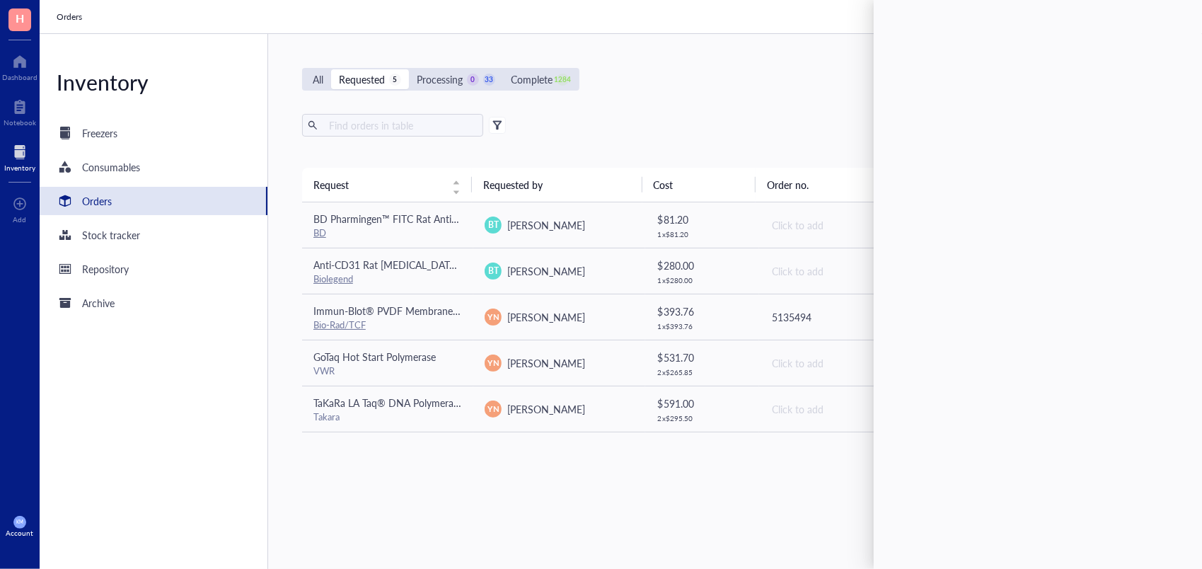
click at [569, 481] on div "Request Requested by Cost Order no. Status Action BD Pharmingen™ FITC Rat Anti-…" at bounding box center [731, 335] width 858 height 334
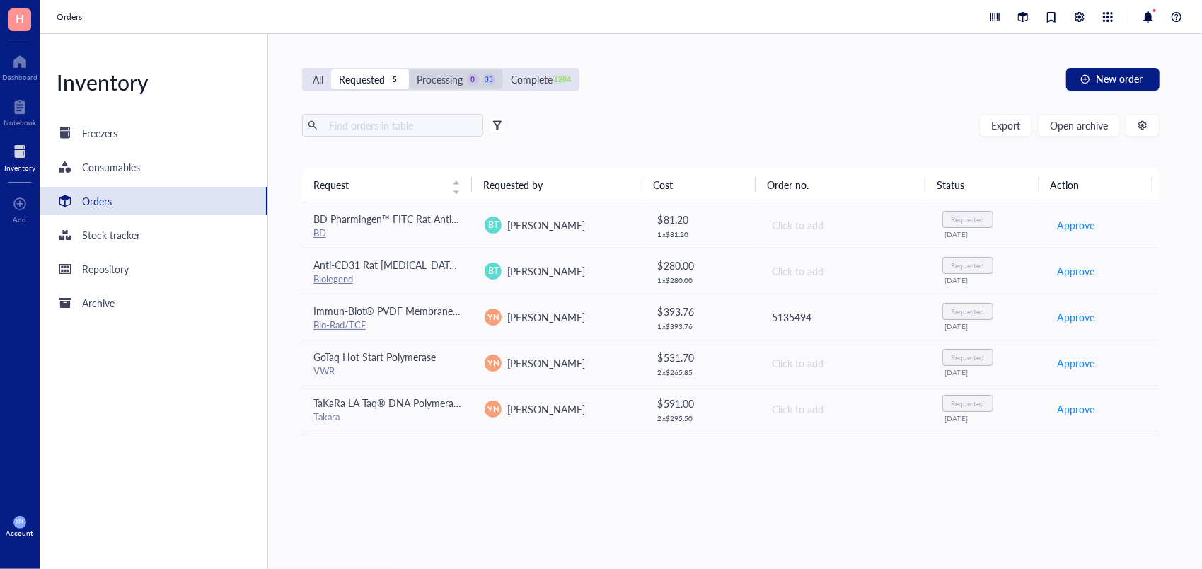
click at [454, 76] on div "Processing" at bounding box center [440, 79] width 46 height 16
click at [409, 69] on input "Processing 0 33" at bounding box center [409, 69] width 0 height 0
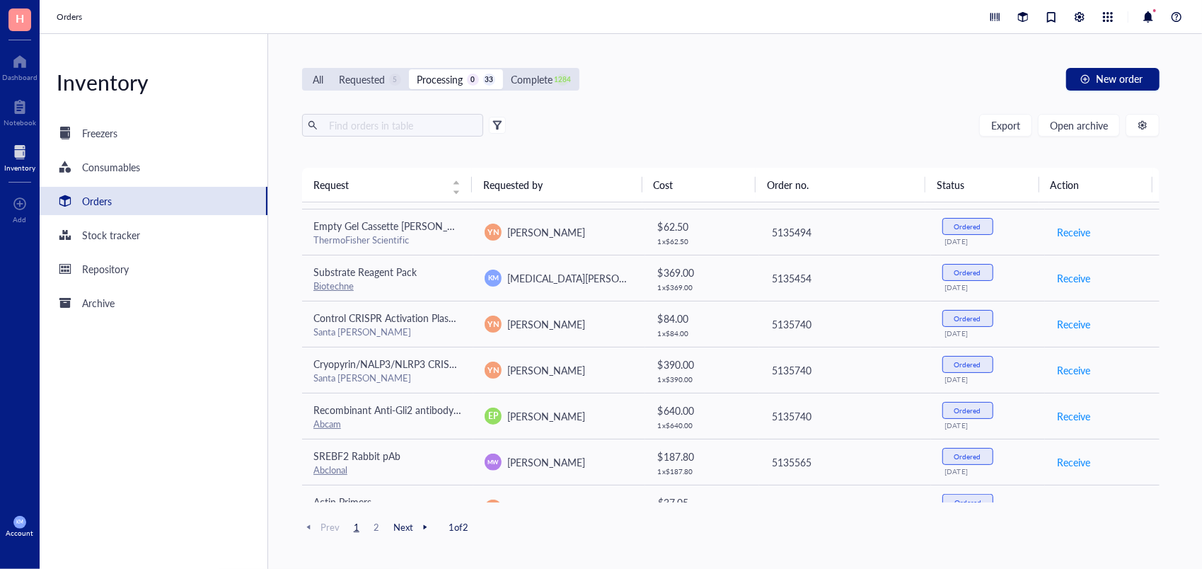
scroll to position [800, 0]
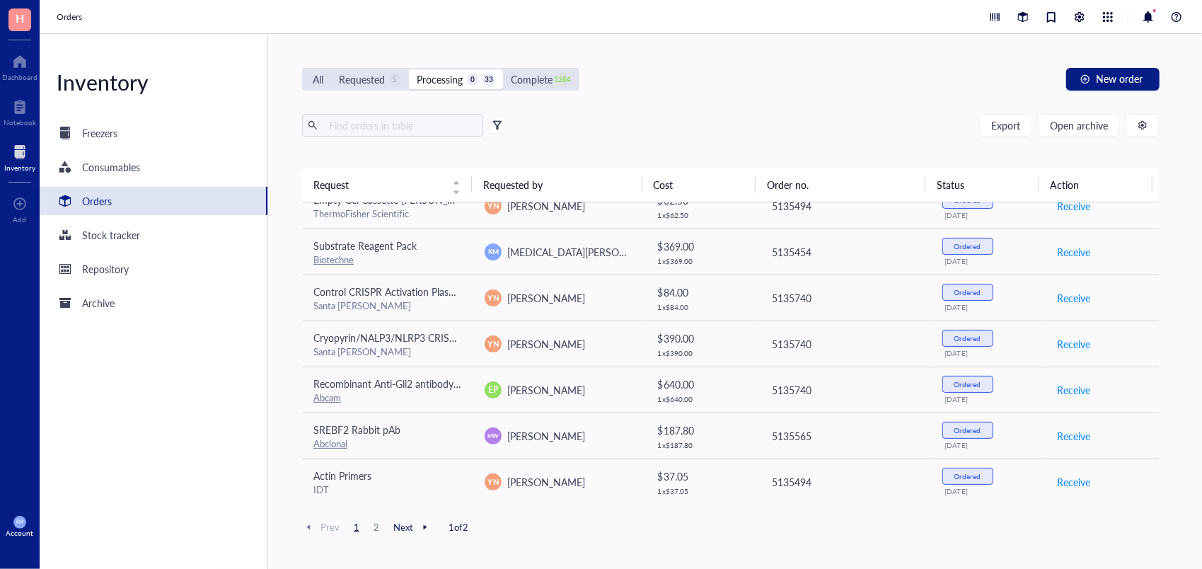
click at [907, 544] on div "All Requested 5 Processing 0 33 Complete 1284 New order Export Open archive Req…" at bounding box center [731, 301] width 926 height 535
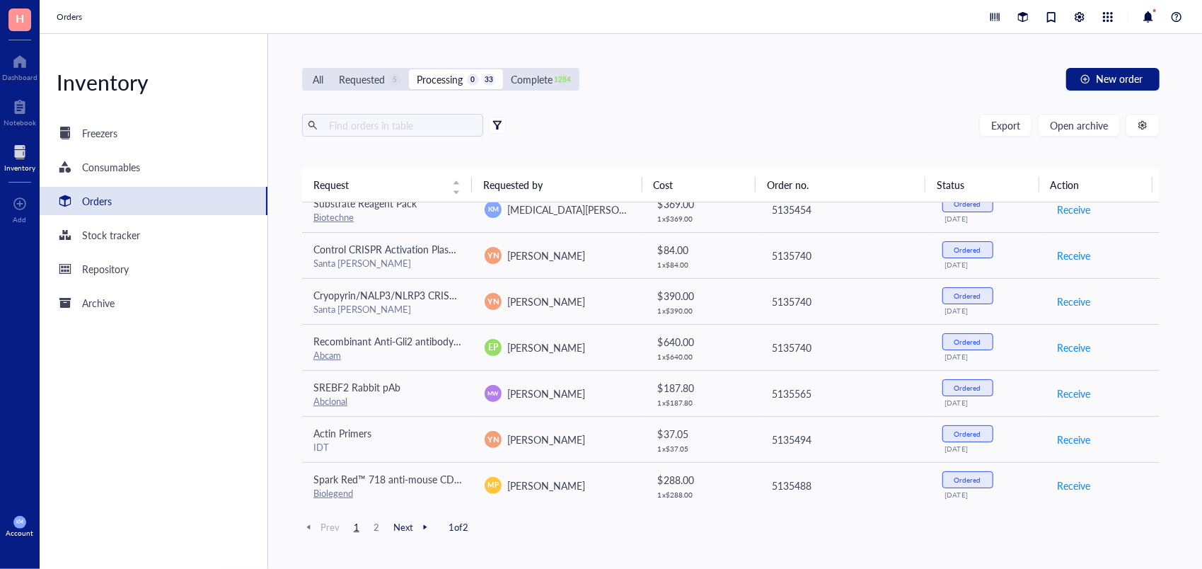
click at [498, 118] on span at bounding box center [497, 125] width 17 height 17
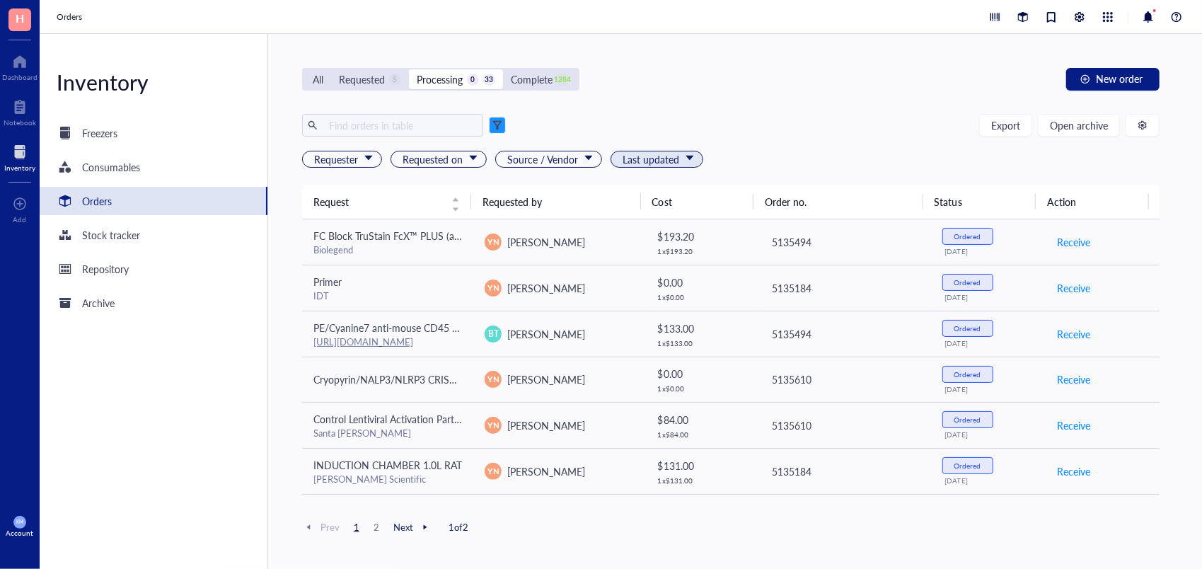
click at [623, 159] on span "Last updated" at bounding box center [658, 159] width 71 height 16
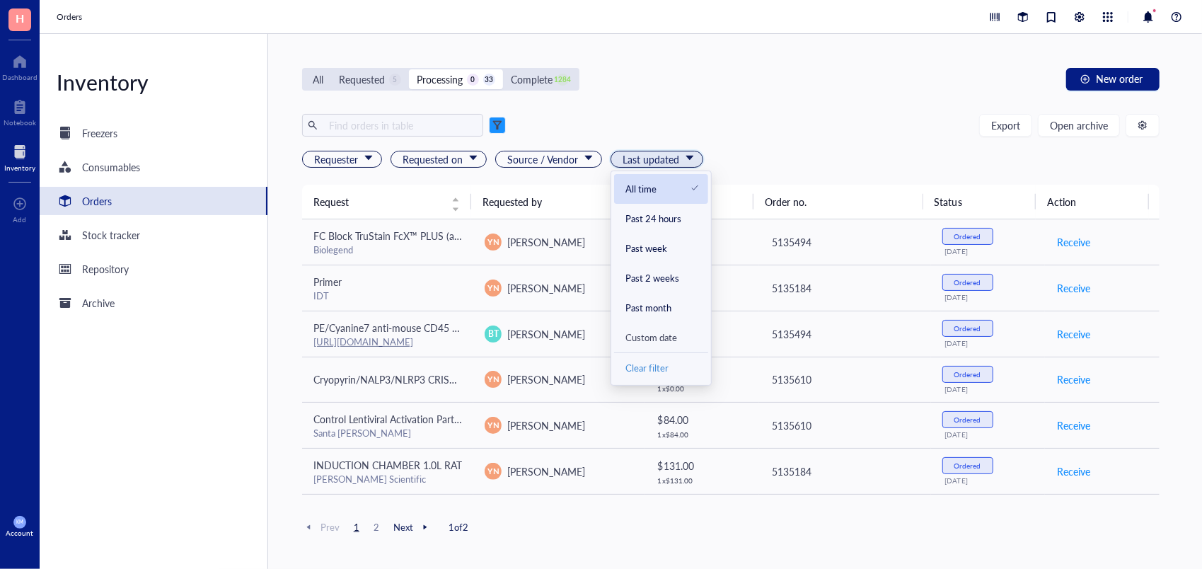
click at [643, 183] on div "All time" at bounding box center [663, 189] width 74 height 13
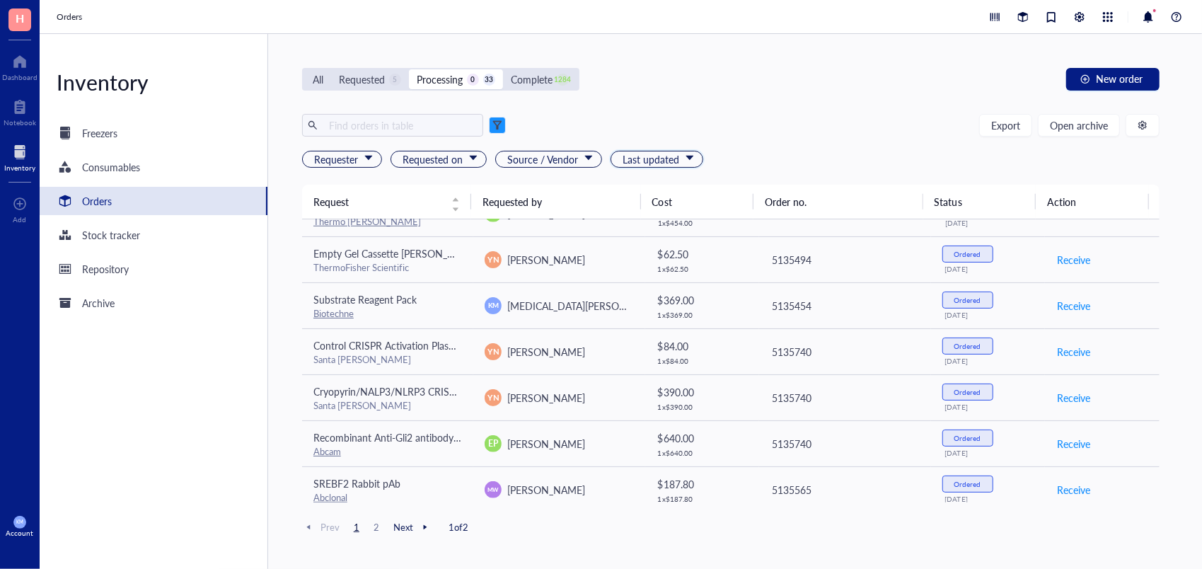
scroll to position [859, 0]
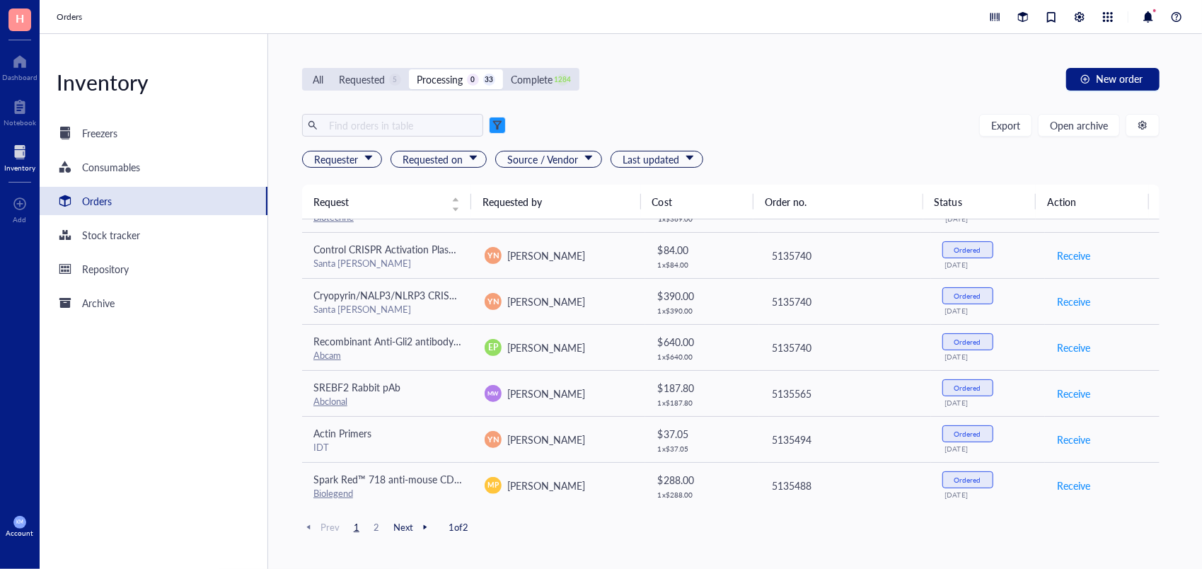
click at [421, 527] on div at bounding box center [425, 527] width 13 height 13
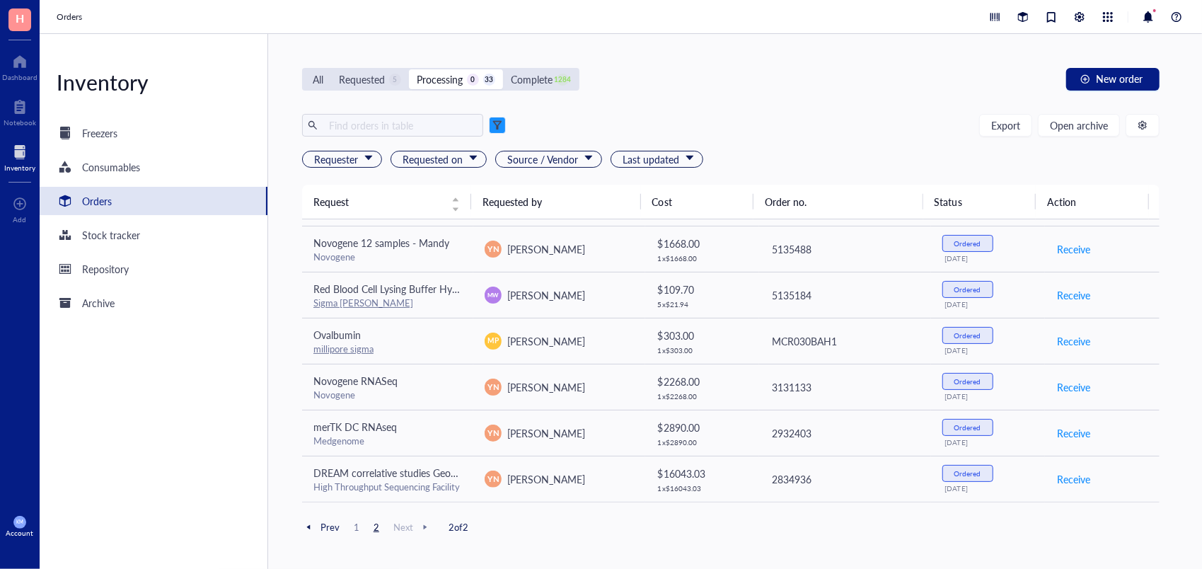
scroll to position [83, 0]
click at [306, 526] on div at bounding box center [308, 527] width 13 height 13
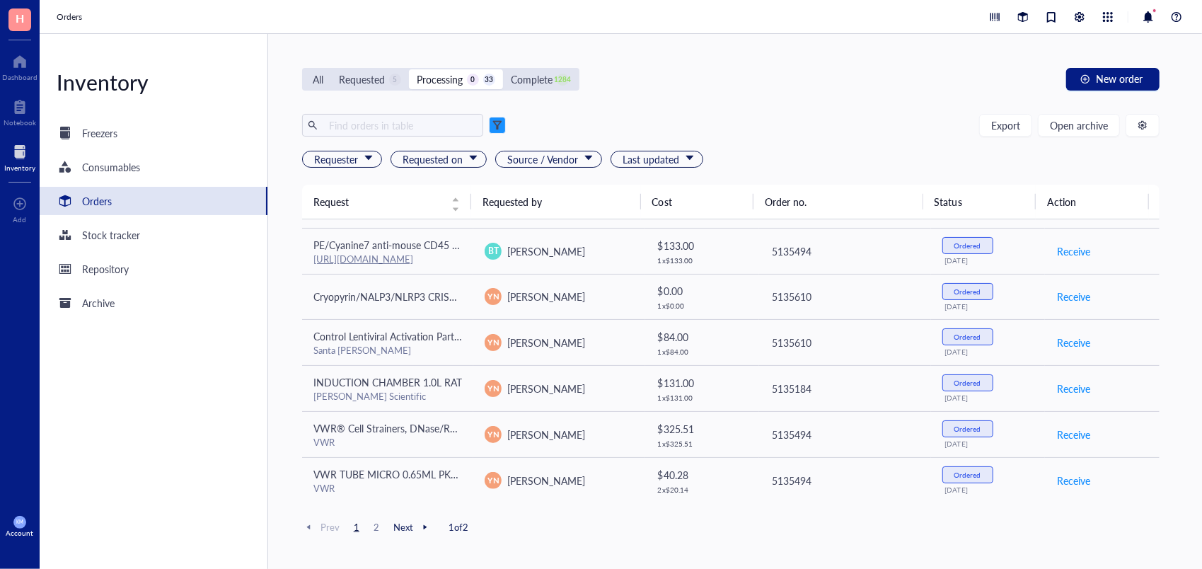
scroll to position [859, 0]
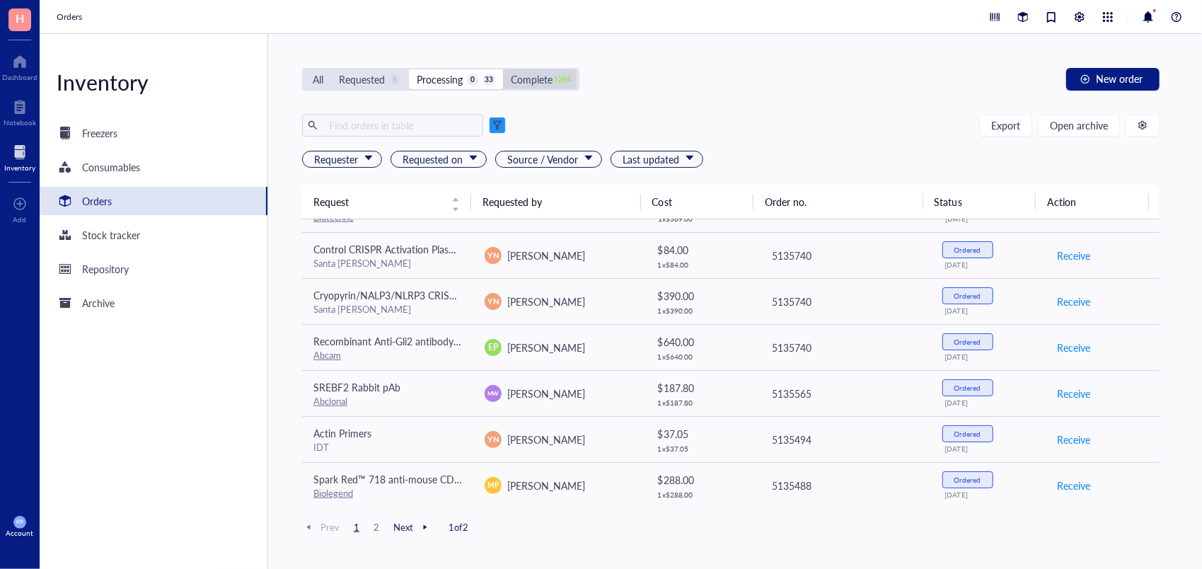
click at [531, 78] on div "Complete" at bounding box center [532, 79] width 42 height 16
click at [503, 69] on input "Complete 1284" at bounding box center [503, 69] width 0 height 0
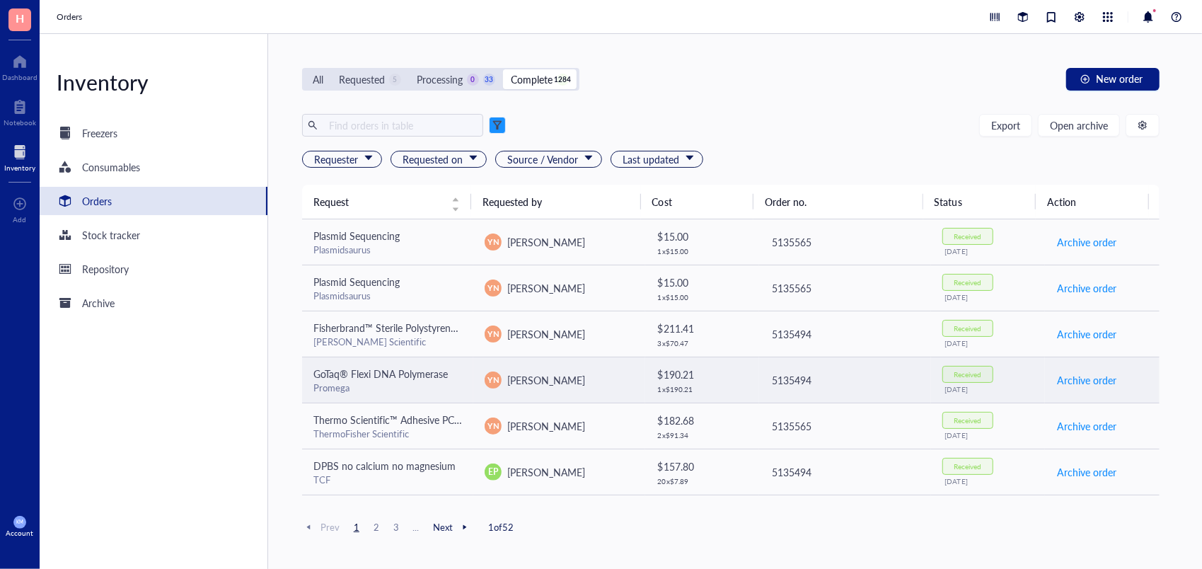
click at [865, 384] on div "5135494" at bounding box center [845, 380] width 147 height 16
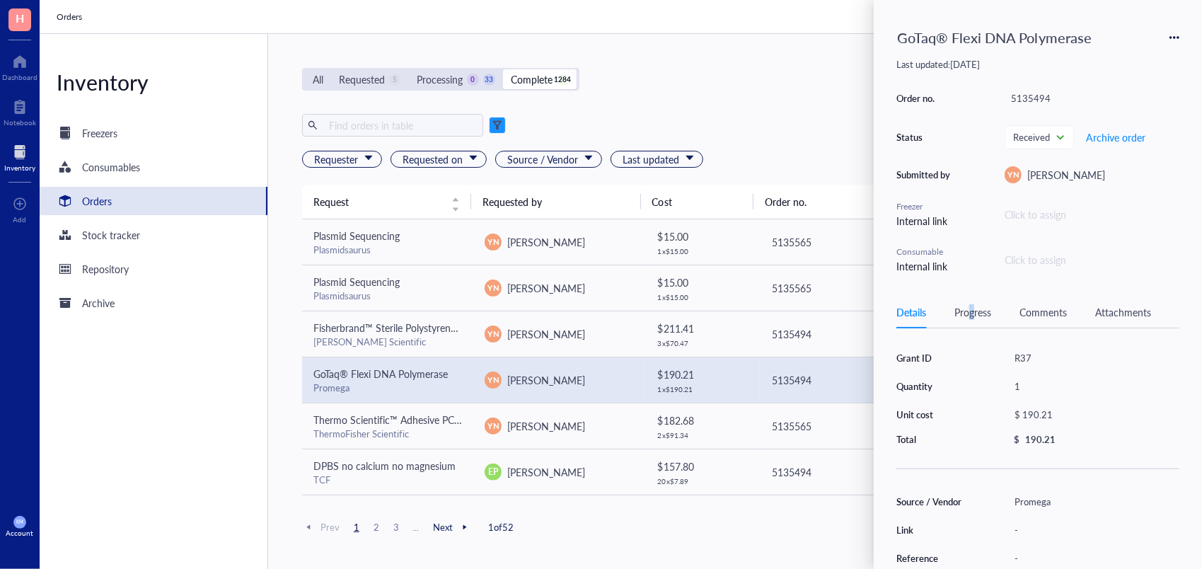
click at [971, 314] on div "Details Progress Comments Attachments" at bounding box center [1038, 312] width 283 height 32
click at [971, 314] on div "Progress" at bounding box center [973, 312] width 37 height 16
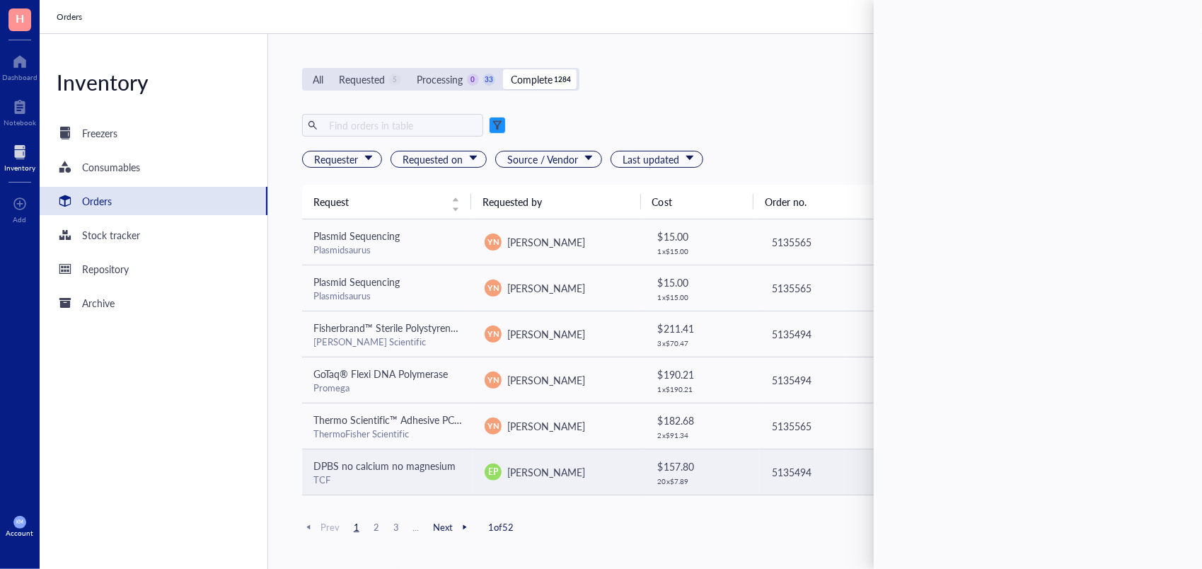
click at [645, 471] on td "$ 157.80 20 x $ 7.89" at bounding box center [702, 472] width 115 height 46
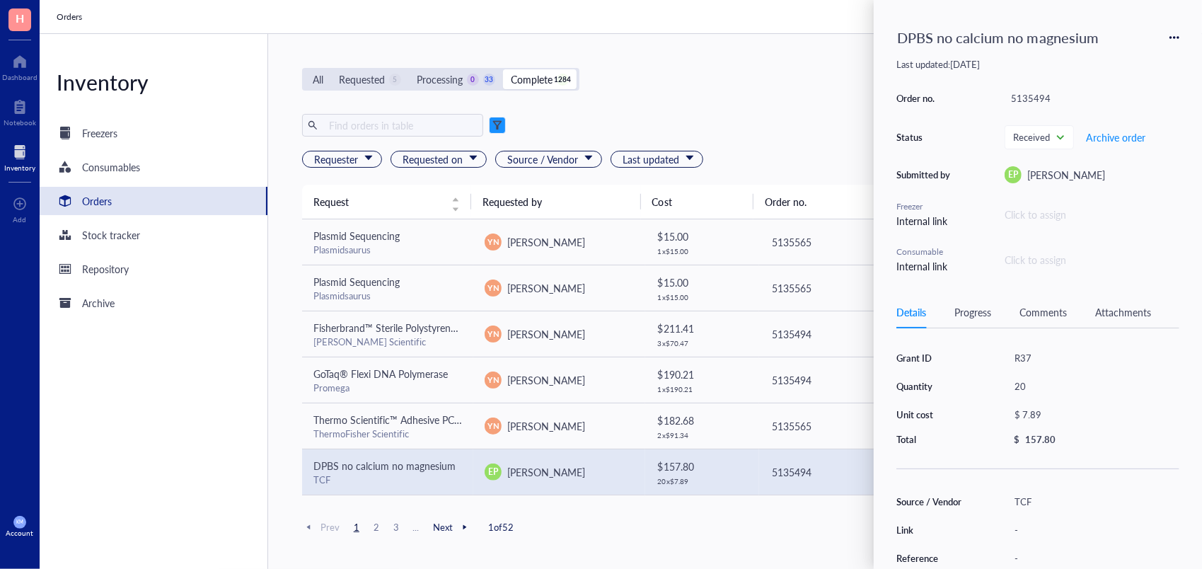
click at [967, 306] on div "Progress" at bounding box center [973, 312] width 37 height 16
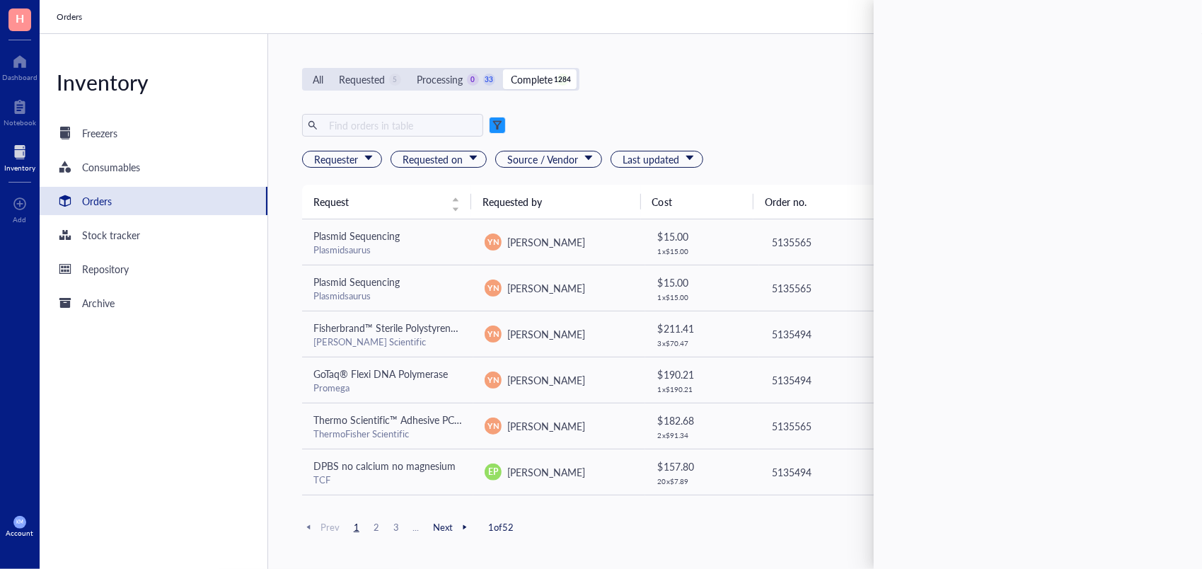
click at [466, 526] on div at bounding box center [465, 527] width 13 height 13
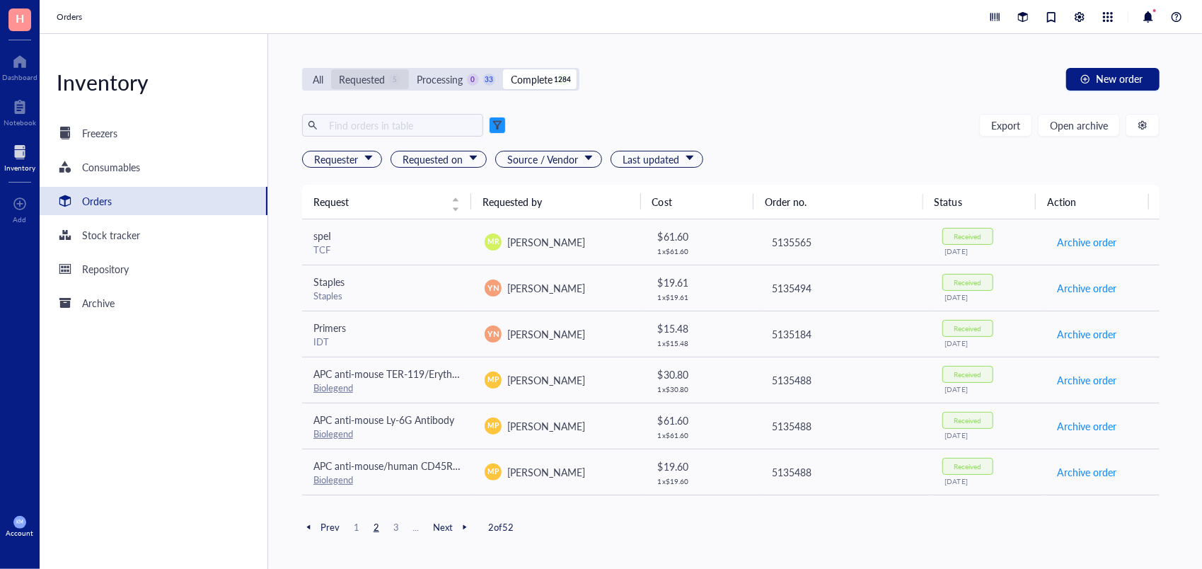
click at [359, 70] on div "Requested 5" at bounding box center [370, 79] width 78 height 20
click at [331, 69] on input "Requested 5" at bounding box center [331, 69] width 0 height 0
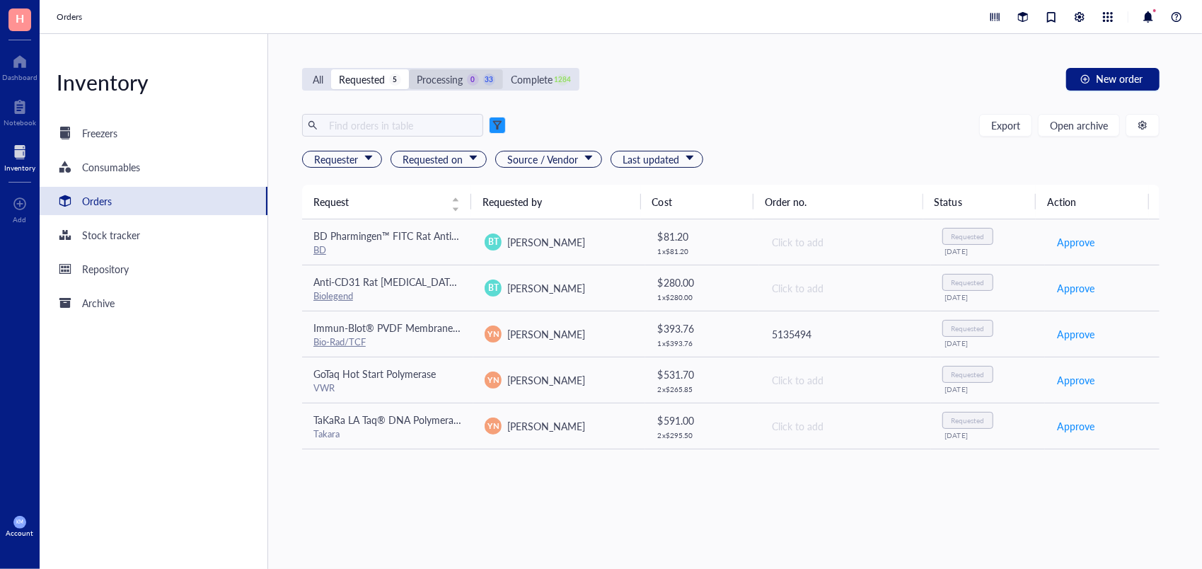
click at [453, 76] on div "Processing" at bounding box center [440, 79] width 46 height 16
click at [409, 69] on input "Processing 0 33" at bounding box center [409, 69] width 0 height 0
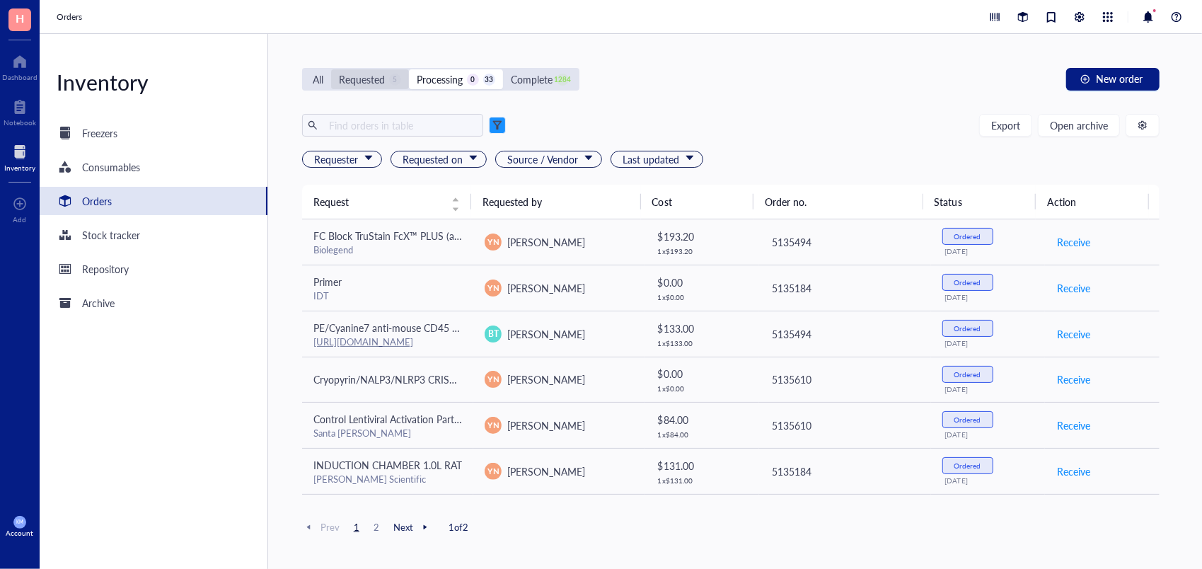
click at [380, 74] on div "Requested" at bounding box center [362, 79] width 46 height 16
click at [331, 69] on input "Requested 5" at bounding box center [331, 69] width 0 height 0
